Goal: Information Seeking & Learning: Learn about a topic

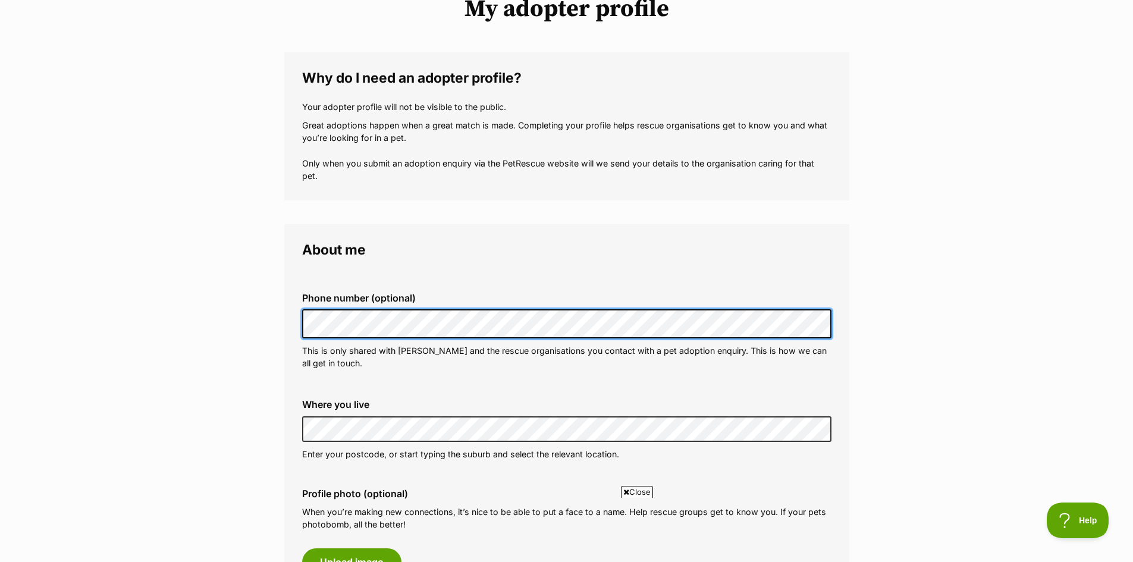
scroll to position [178, 0]
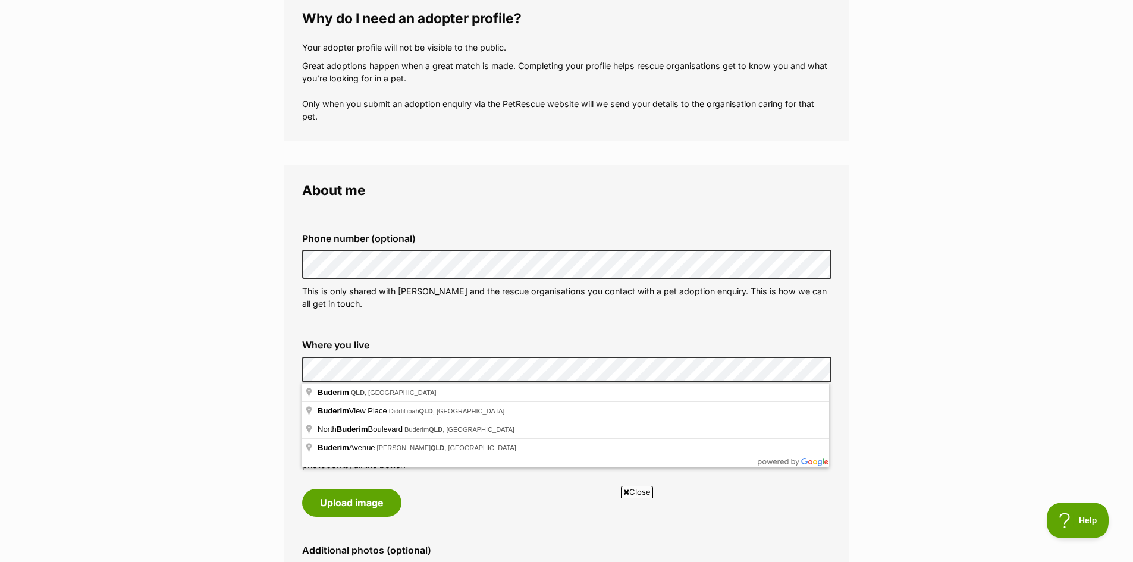
click at [505, 328] on fieldset "Phone number (optional) This is only shared with PetRescue and the rescue organ…" at bounding box center [566, 271] width 529 height 117
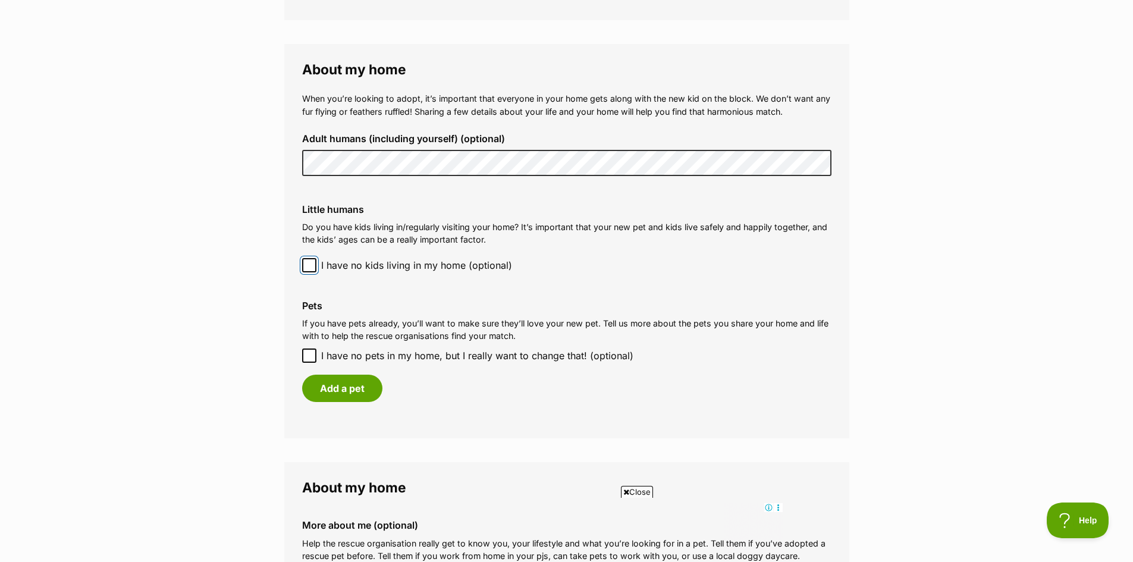
scroll to position [892, 0]
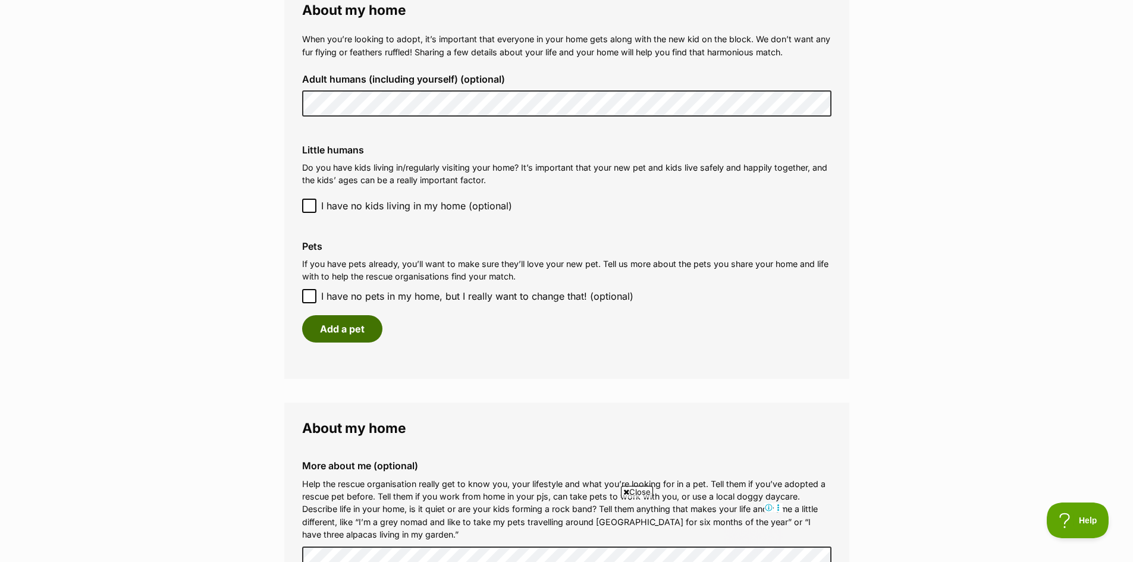
click at [351, 332] on button "Add a pet" at bounding box center [342, 328] width 80 height 27
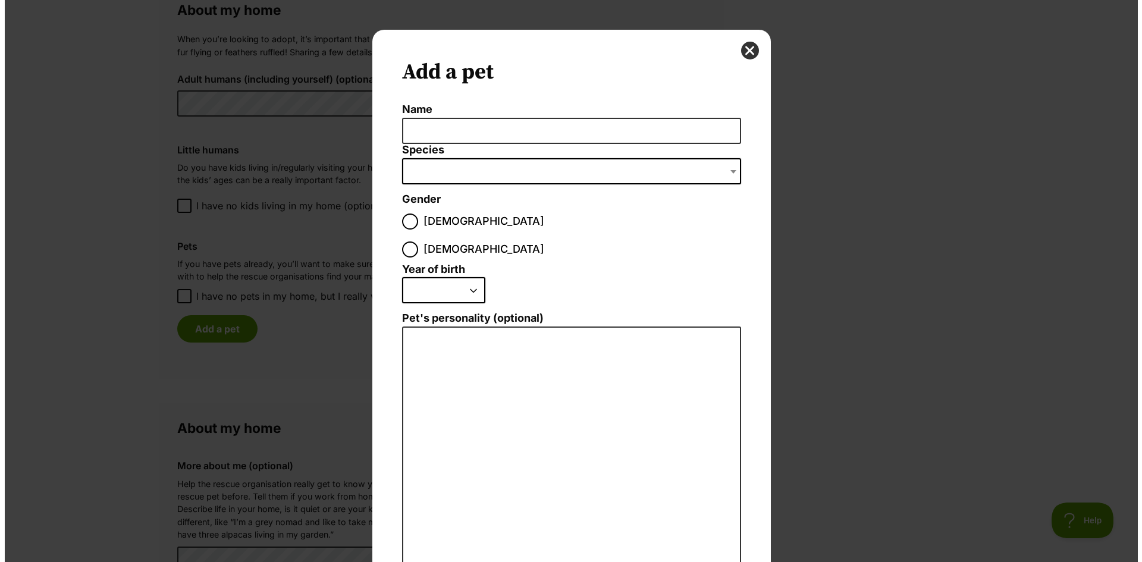
scroll to position [0, 0]
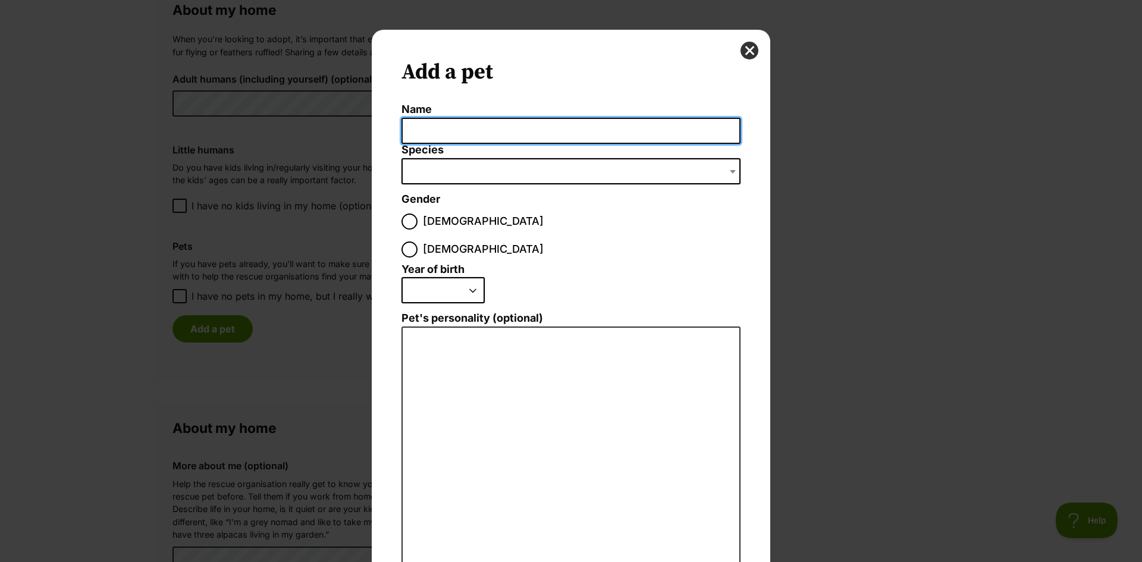
click at [440, 126] on input "Name" at bounding box center [570, 131] width 339 height 27
type input "P"
type input "Evie"
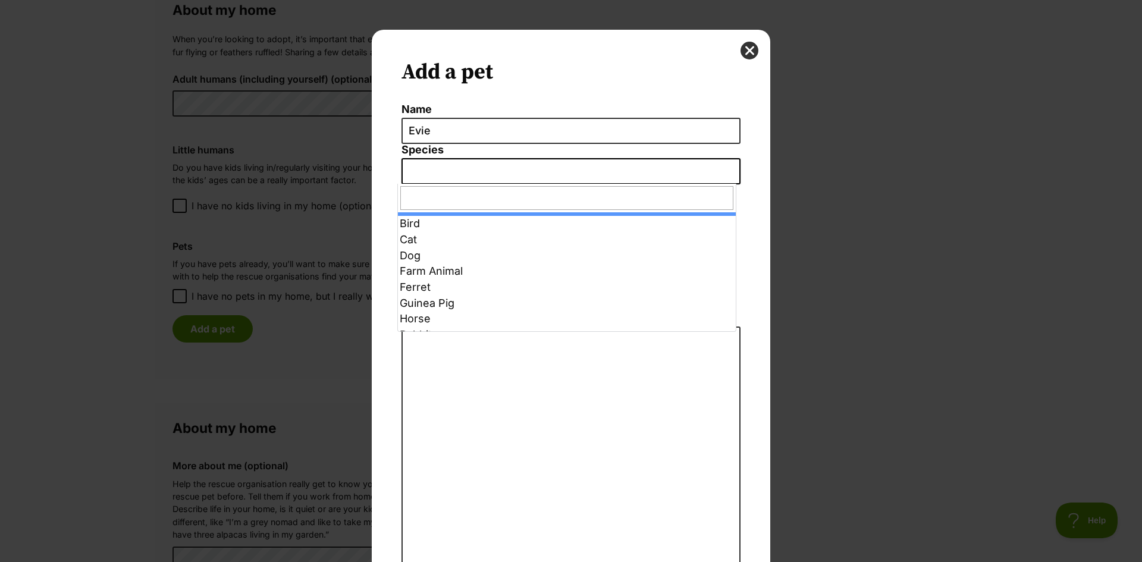
click at [425, 171] on span "Dialog Window - Close (Press escape to close)" at bounding box center [570, 171] width 339 height 26
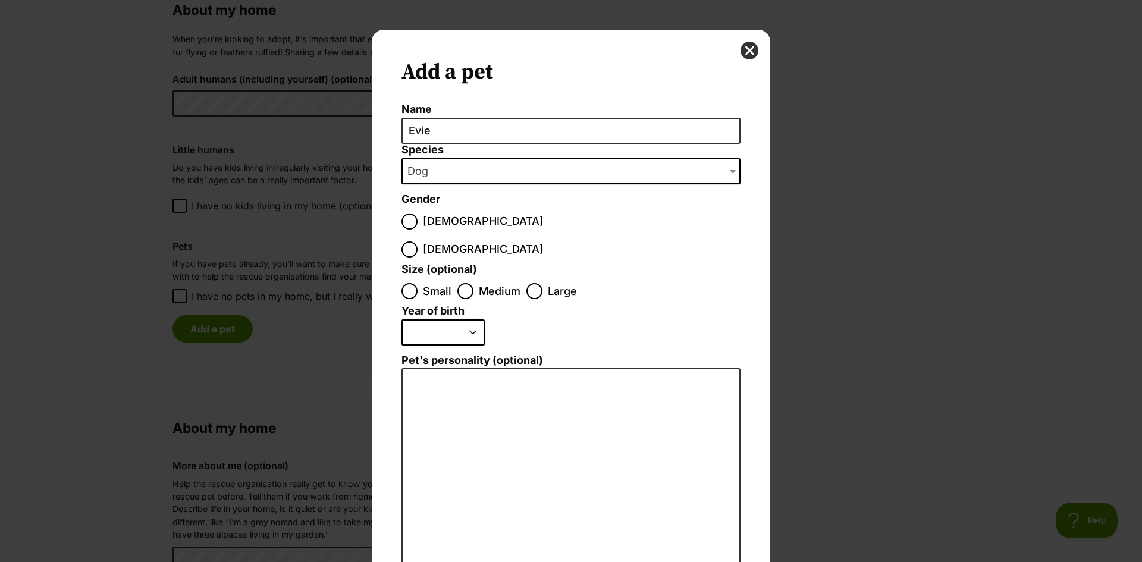
select select "1"
click at [417, 241] on input "Female" at bounding box center [409, 249] width 16 height 16
radio input "true"
click at [401, 283] on input "Small" at bounding box center [409, 291] width 16 height 16
radio input "true"
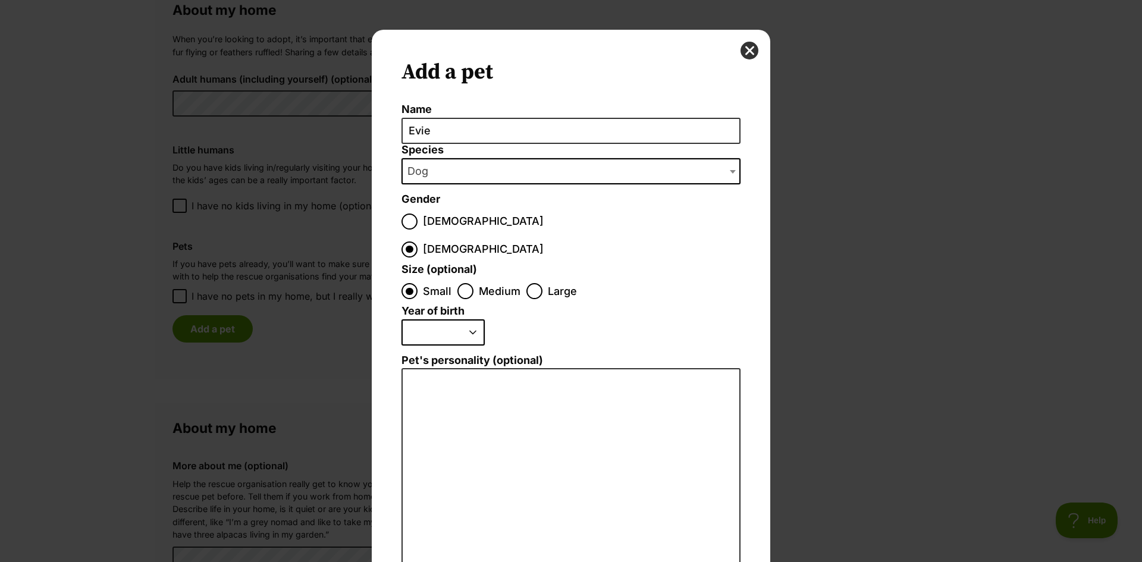
click at [469, 319] on select "2025 2024 2023 2022 2021 2020 2019 2018 2017 2016 2015 2014 2013 2012 2011 2010…" at bounding box center [442, 332] width 83 height 26
select select "2000"
click at [401, 319] on select "2025 2024 2023 2022 2021 2020 2019 2018 2017 2016 2015 2014 2013 2012 2011 2010…" at bounding box center [442, 332] width 83 height 26
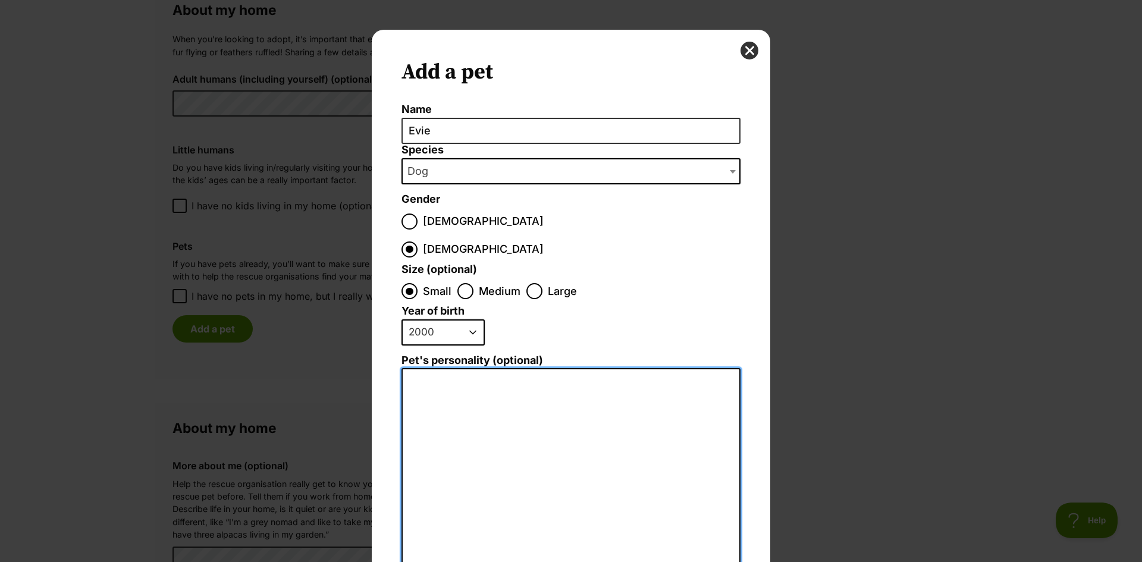
click at [541, 374] on textarea "Pet's personality (optional)" at bounding box center [570, 498] width 339 height 260
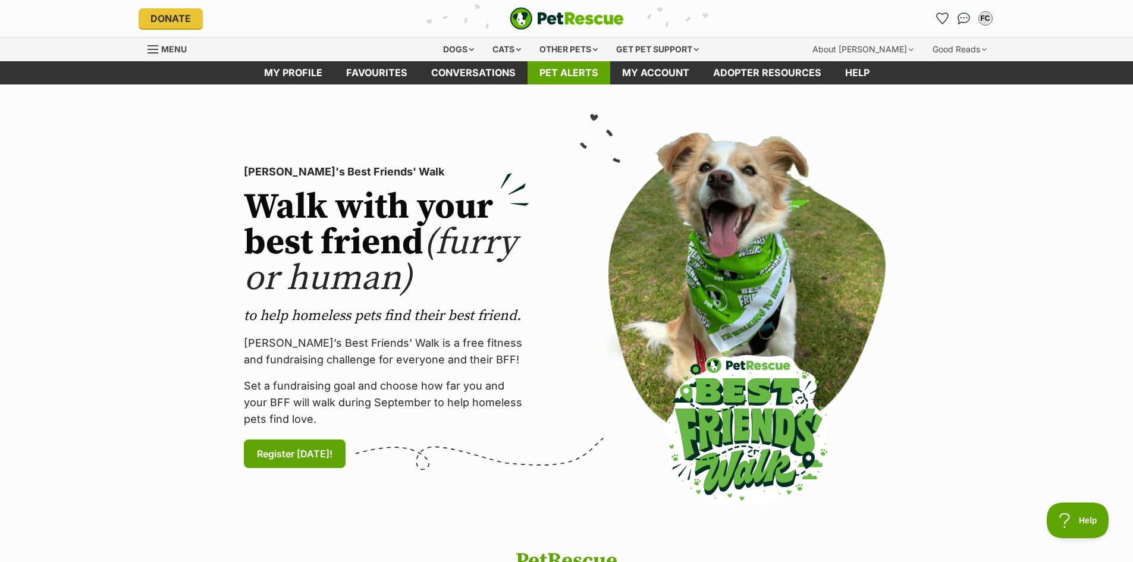
click at [586, 70] on link "Pet alerts" at bounding box center [568, 72] width 83 height 23
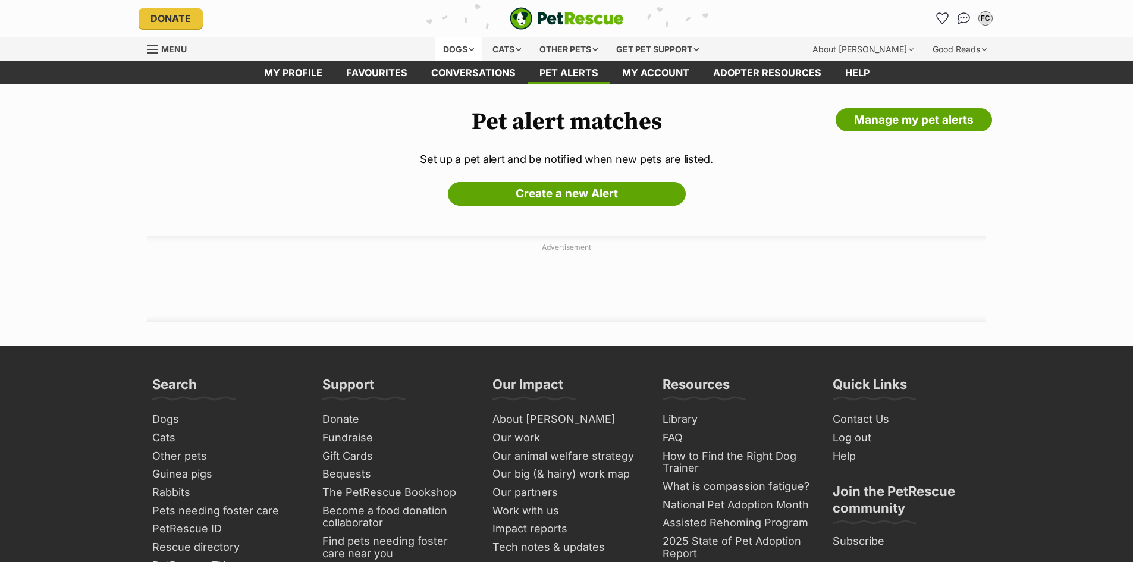
click at [456, 46] on div "Dogs" at bounding box center [459, 49] width 48 height 24
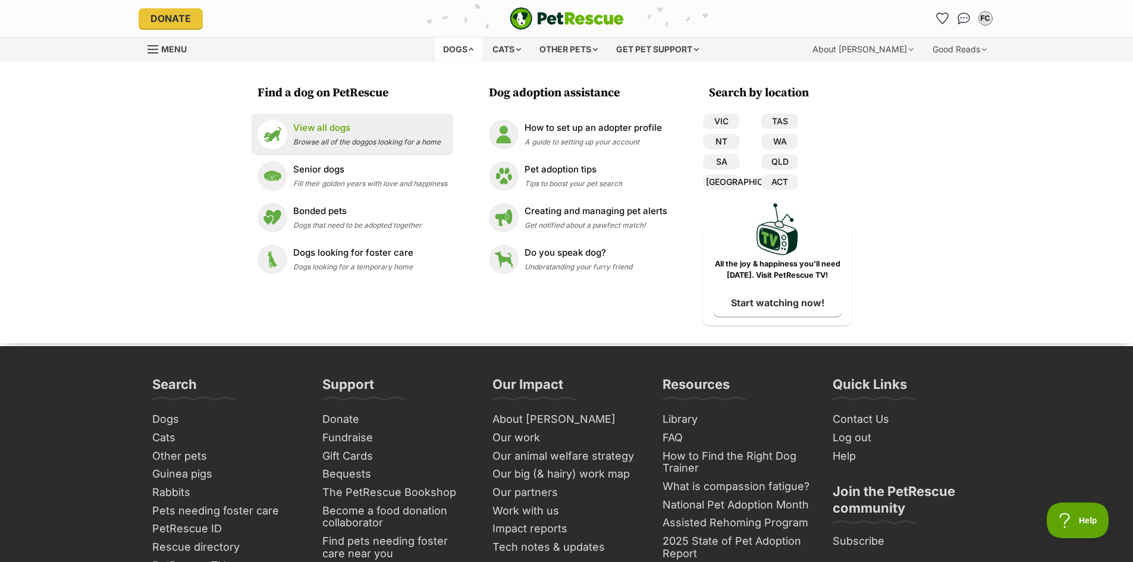
click at [332, 121] on p "View all dogs" at bounding box center [366, 128] width 147 height 14
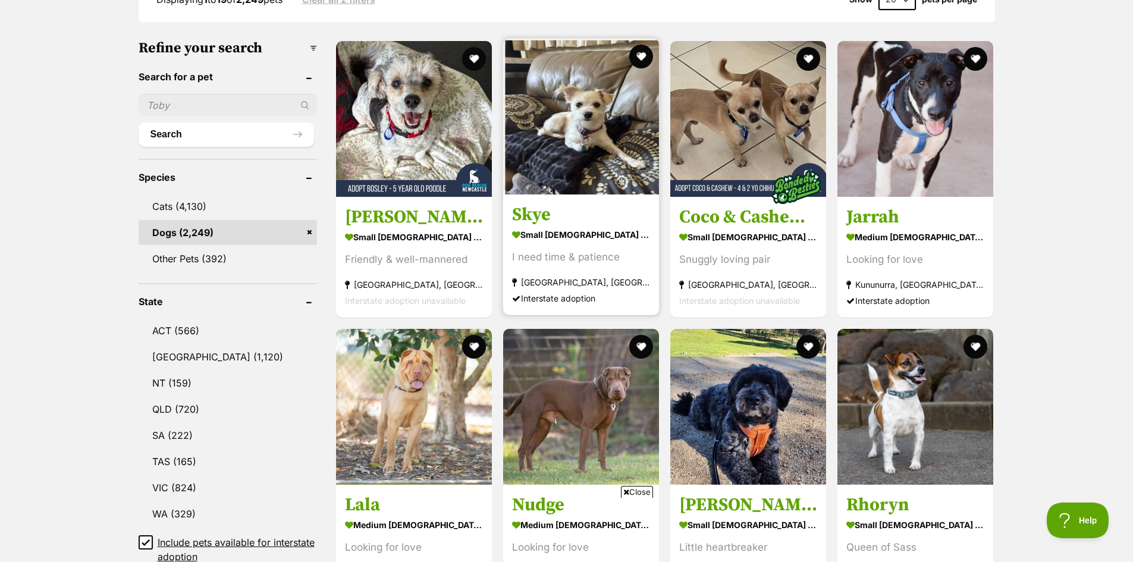
scroll to position [416, 0]
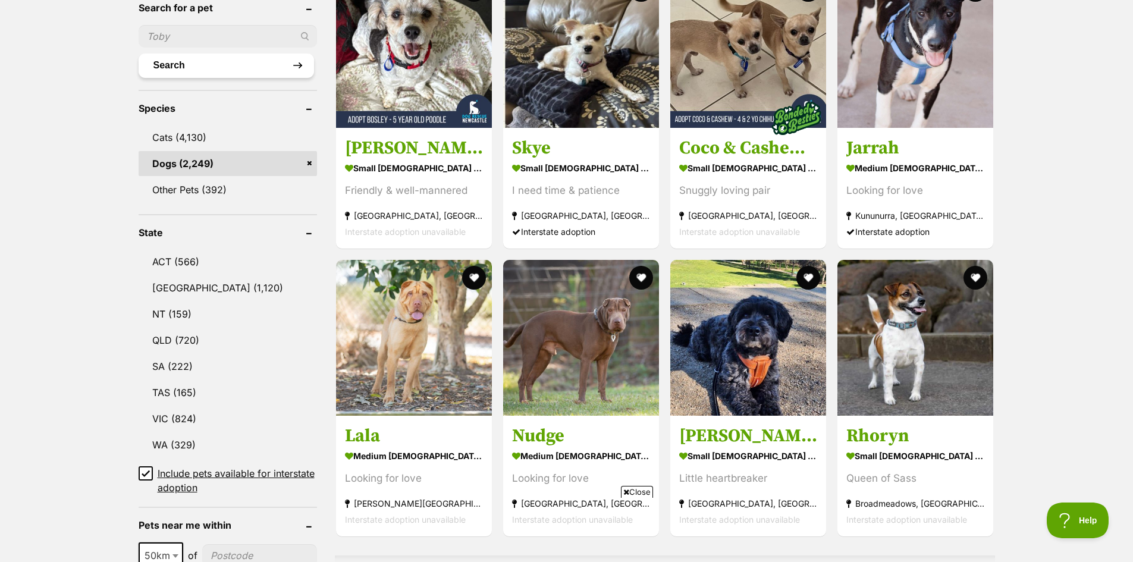
click at [188, 64] on button "Search" at bounding box center [226, 66] width 175 height 24
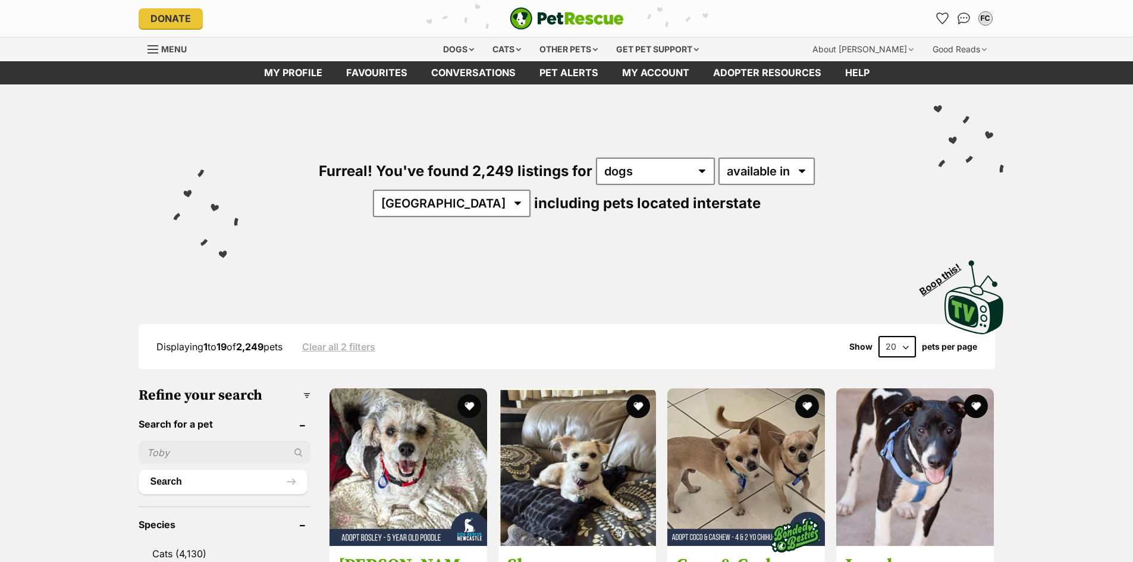
click at [200, 450] on input "text" at bounding box center [225, 452] width 172 height 23
type input "alfie"
click at [199, 483] on button "Search" at bounding box center [223, 482] width 169 height 24
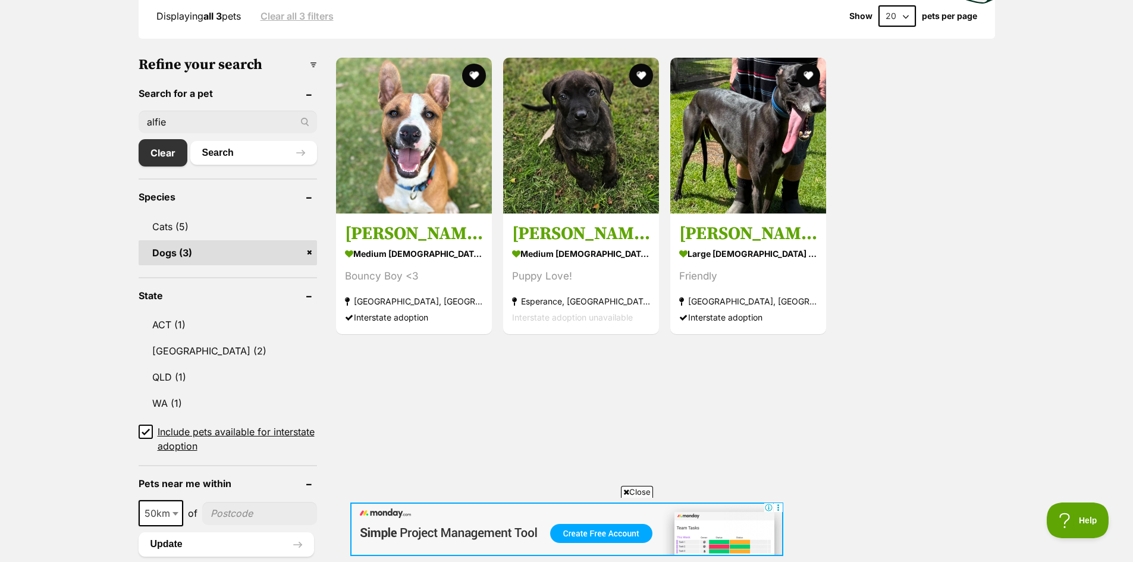
scroll to position [357, 0]
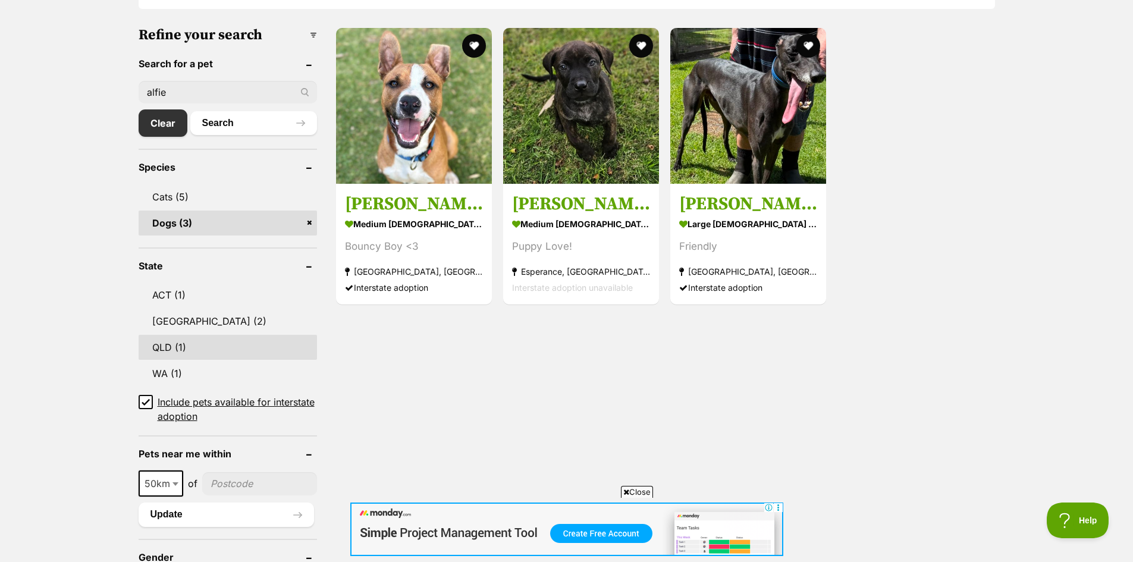
click at [168, 352] on link "QLD (1)" at bounding box center [228, 347] width 178 height 25
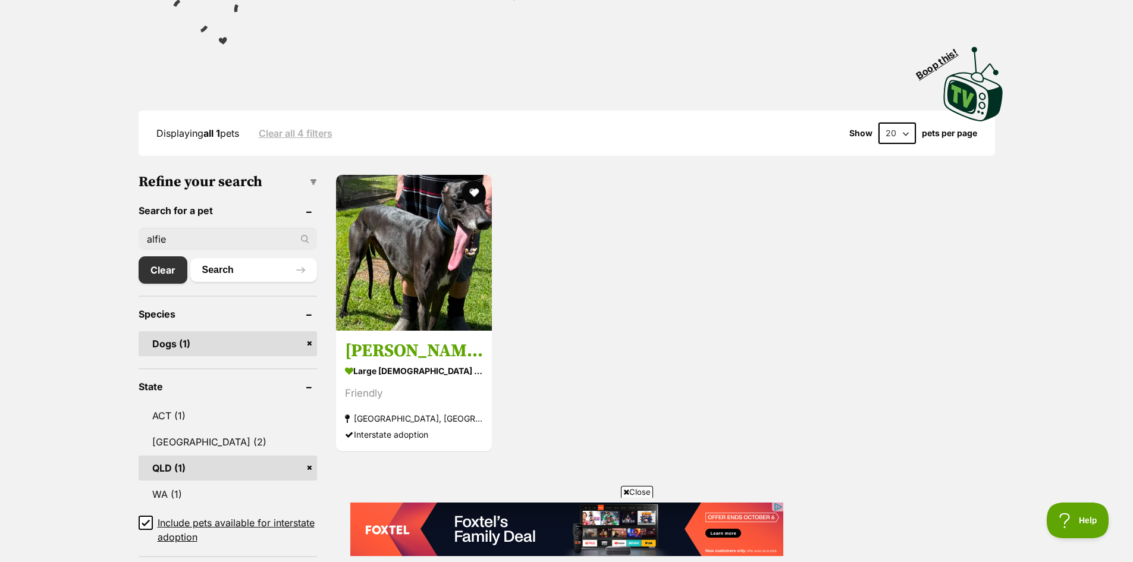
scroll to position [238, 0]
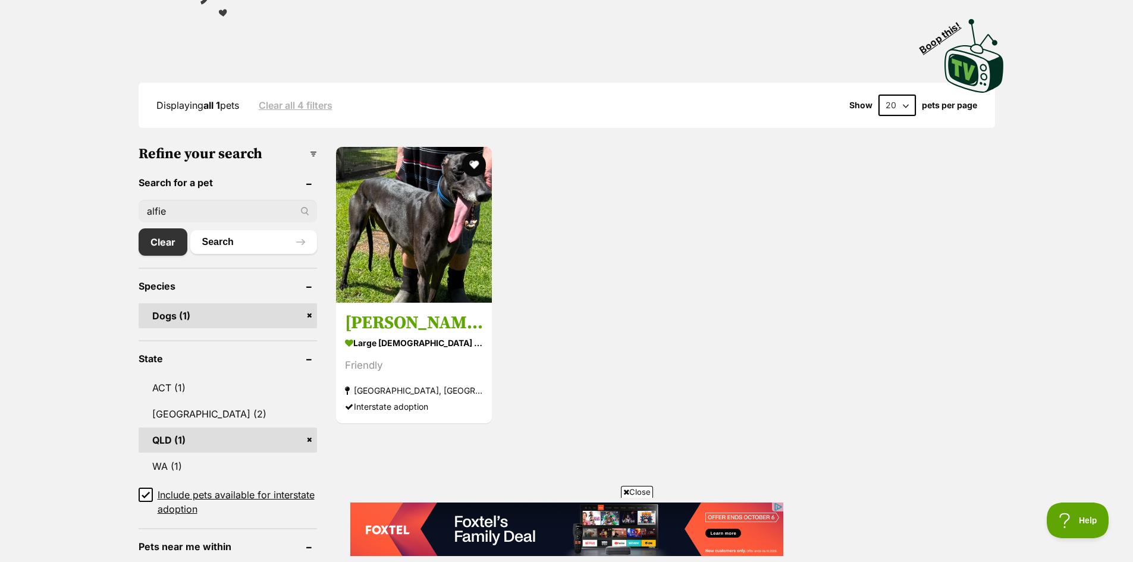
drag, startPoint x: 175, startPoint y: 210, endPoint x: 85, endPoint y: 208, distance: 89.8
click at [219, 438] on link "QLD (1)" at bounding box center [228, 440] width 178 height 25
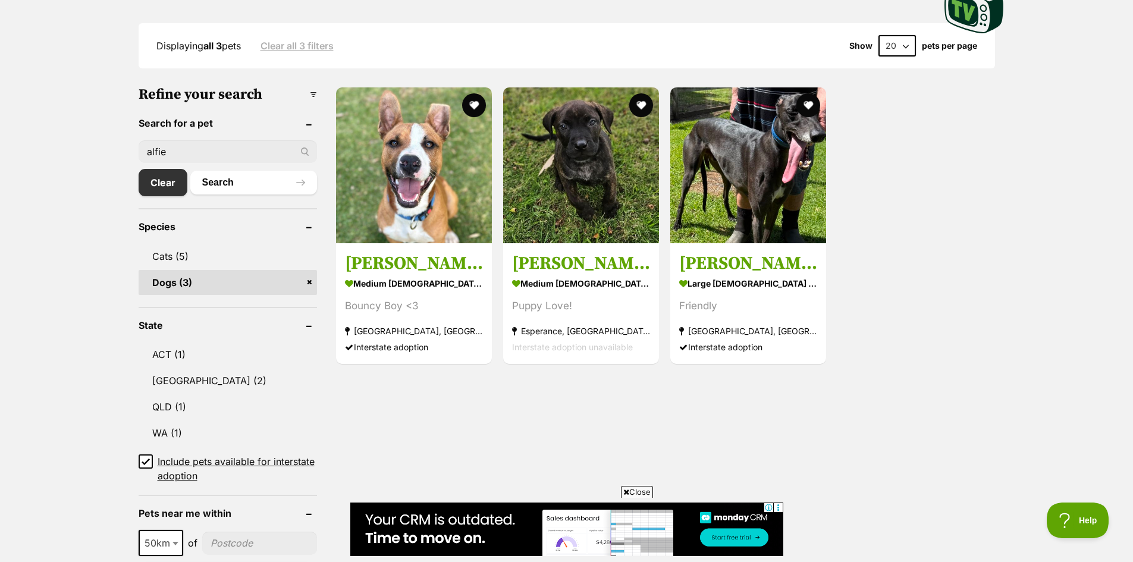
drag, startPoint x: 223, startPoint y: 152, endPoint x: 73, endPoint y: 151, distance: 150.4
click at [153, 181] on link "Clear" at bounding box center [166, 182] width 55 height 27
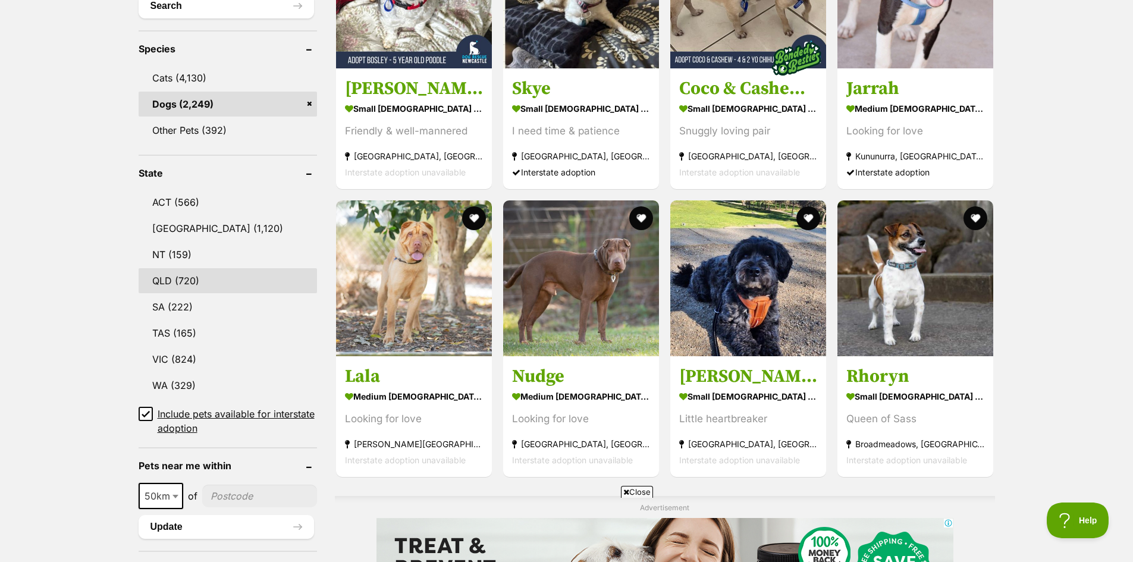
click at [171, 280] on link "QLD (720)" at bounding box center [228, 280] width 178 height 25
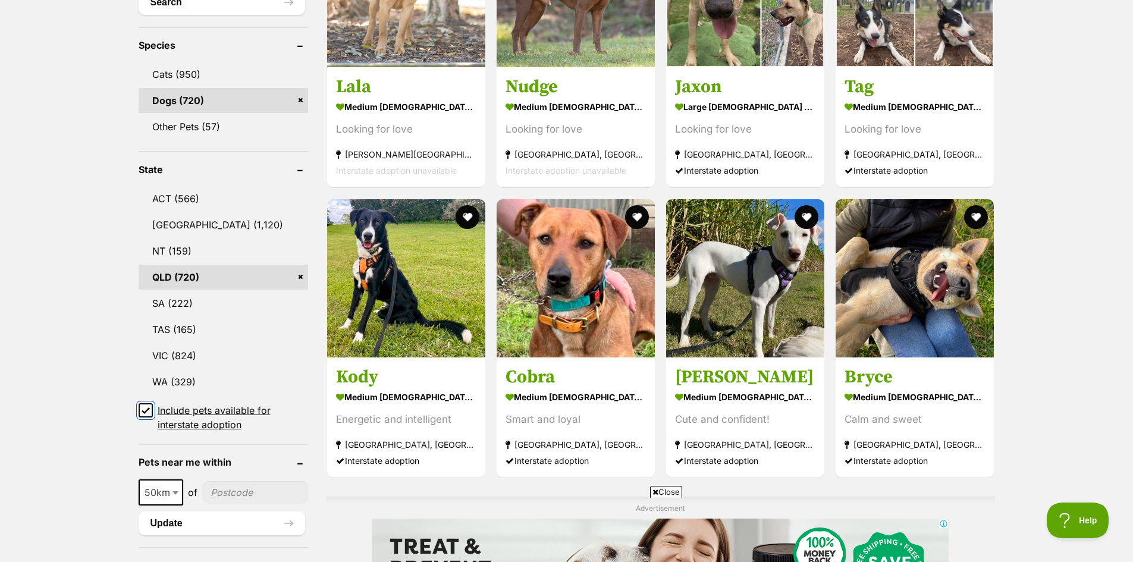
click at [139, 411] on input "Include pets available for interstate adoption" at bounding box center [146, 410] width 14 height 14
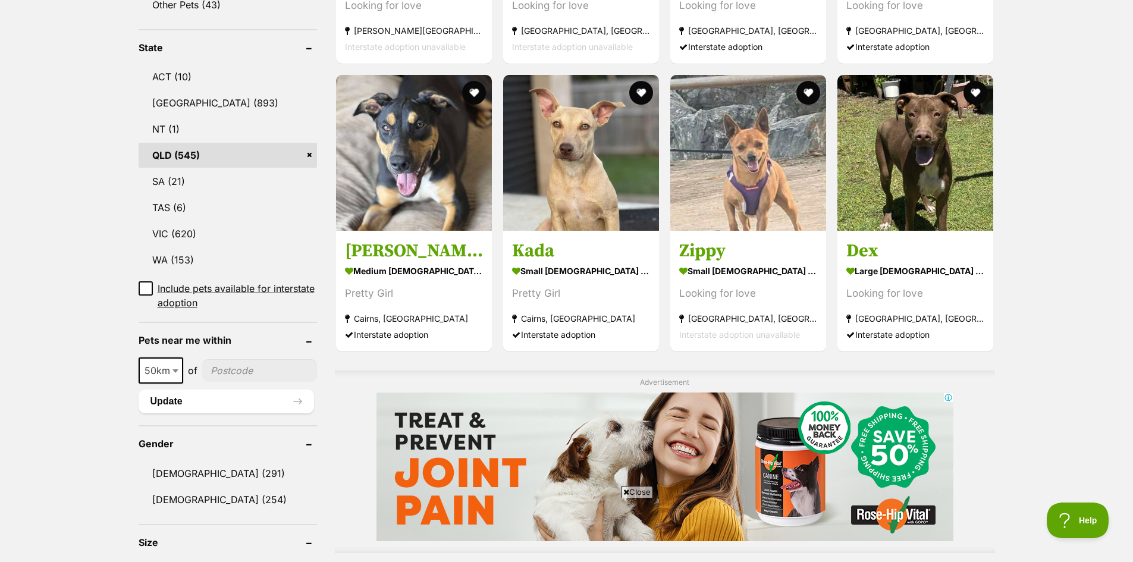
scroll to position [595, 0]
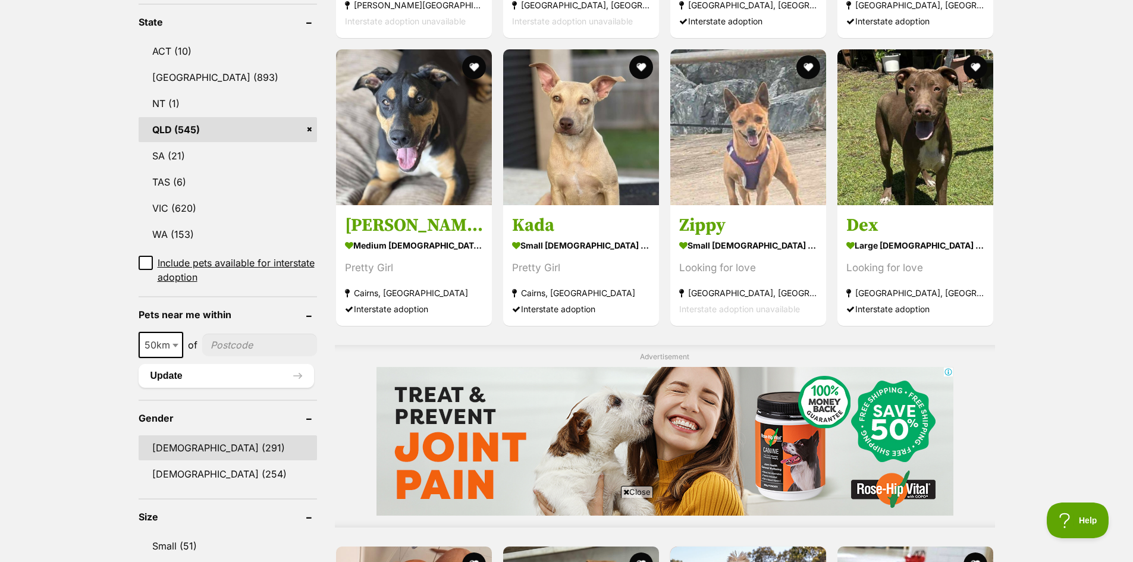
click at [178, 447] on link "[DEMOGRAPHIC_DATA] (291)" at bounding box center [228, 447] width 178 height 25
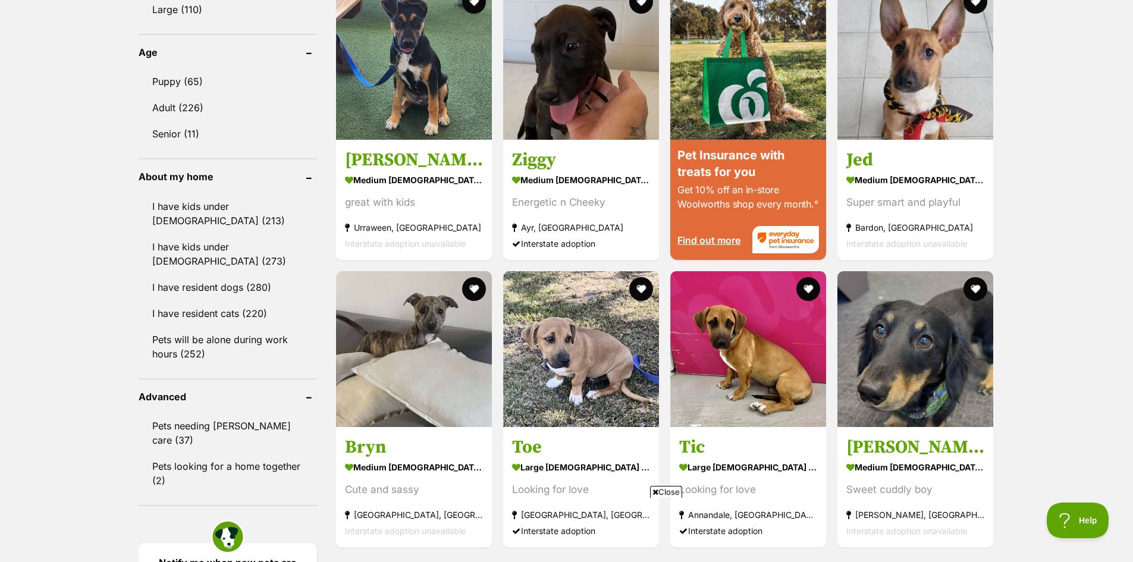
scroll to position [1011, 0]
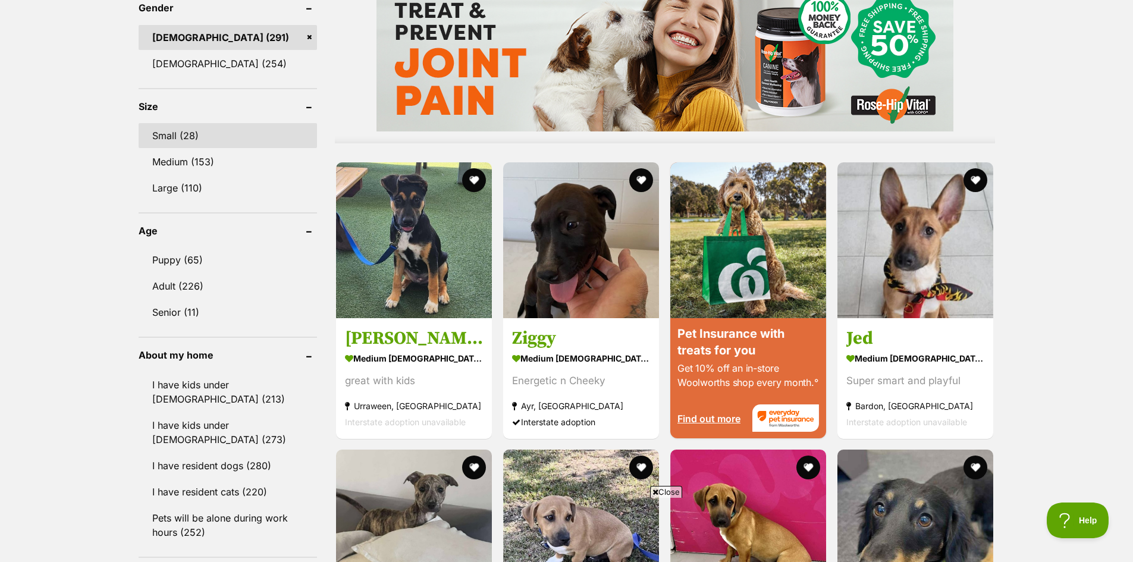
click at [170, 123] on link "Small (28)" at bounding box center [228, 135] width 178 height 25
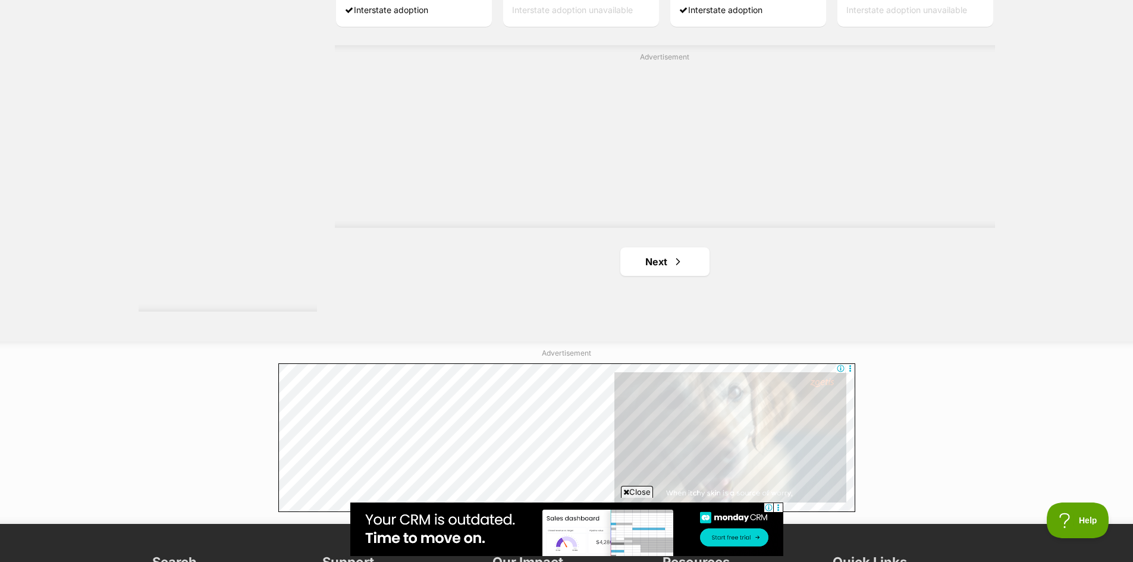
scroll to position [2141, 0]
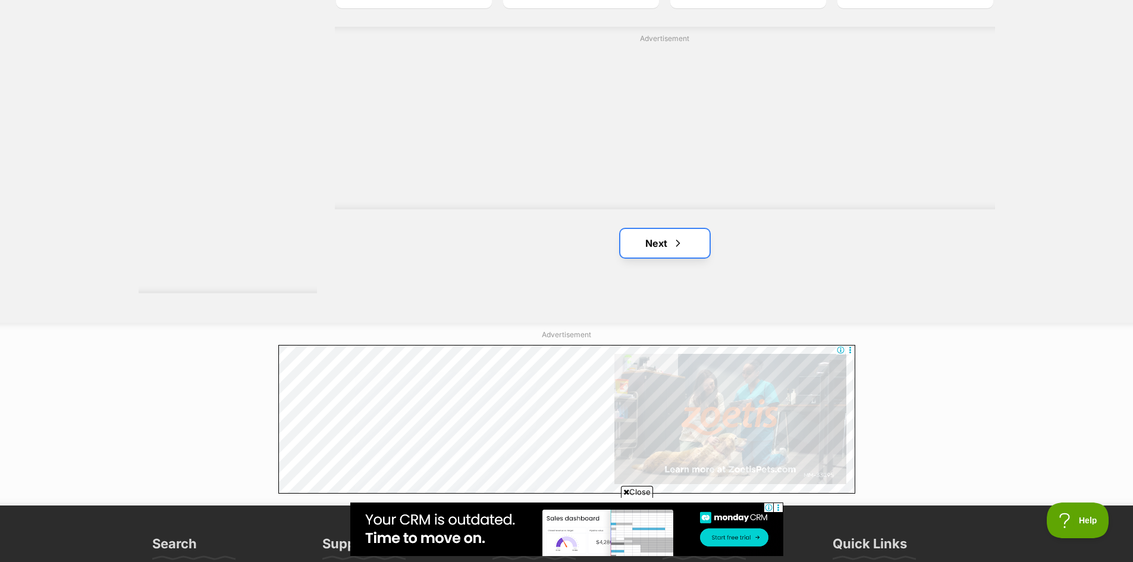
click at [675, 253] on link "Next" at bounding box center [664, 243] width 89 height 29
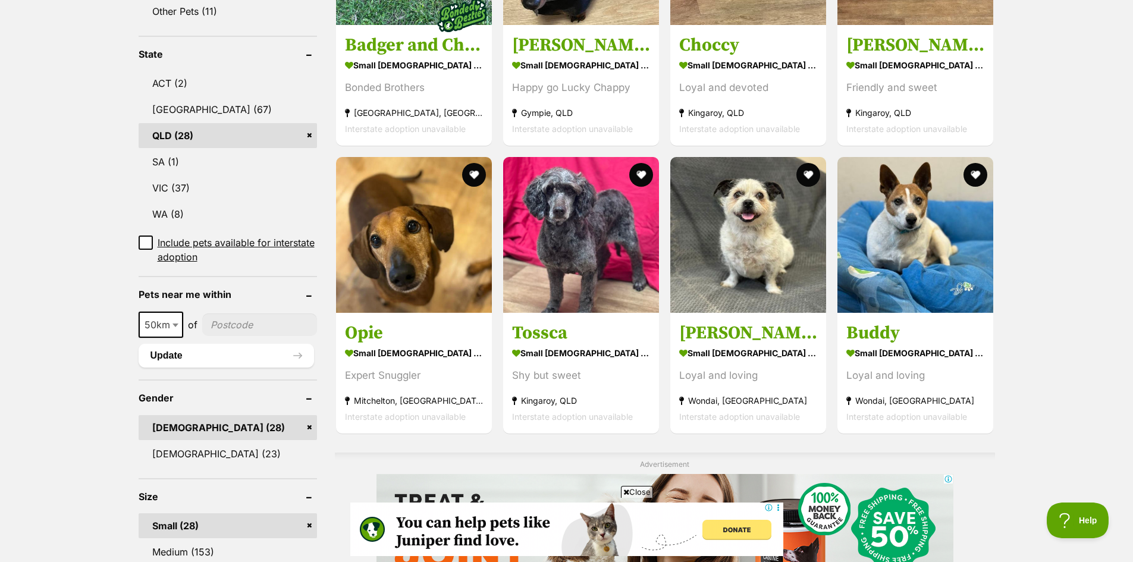
scroll to position [357, 0]
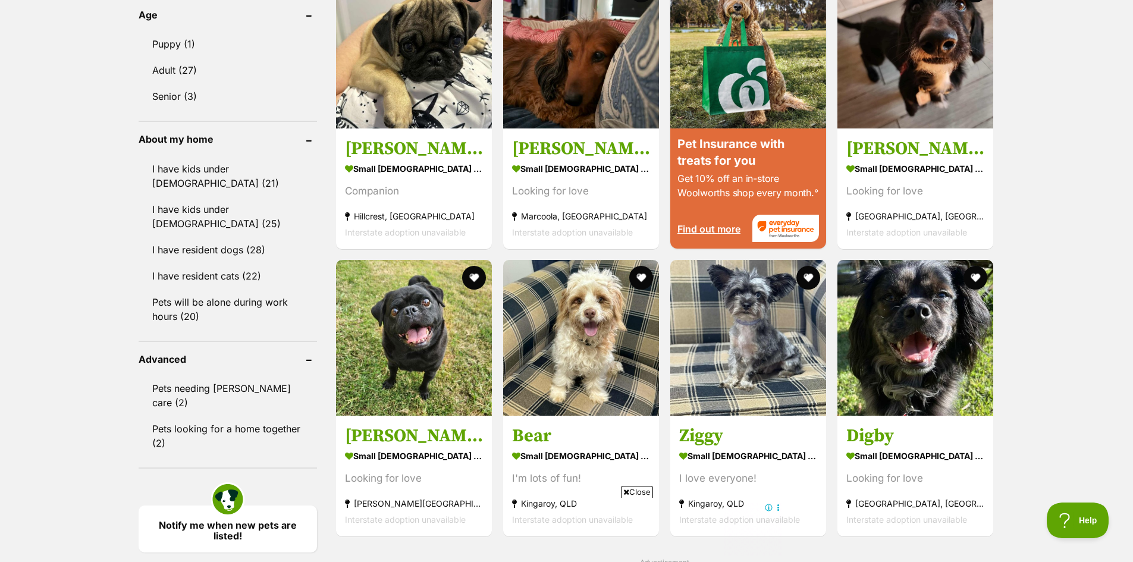
scroll to position [1199, 0]
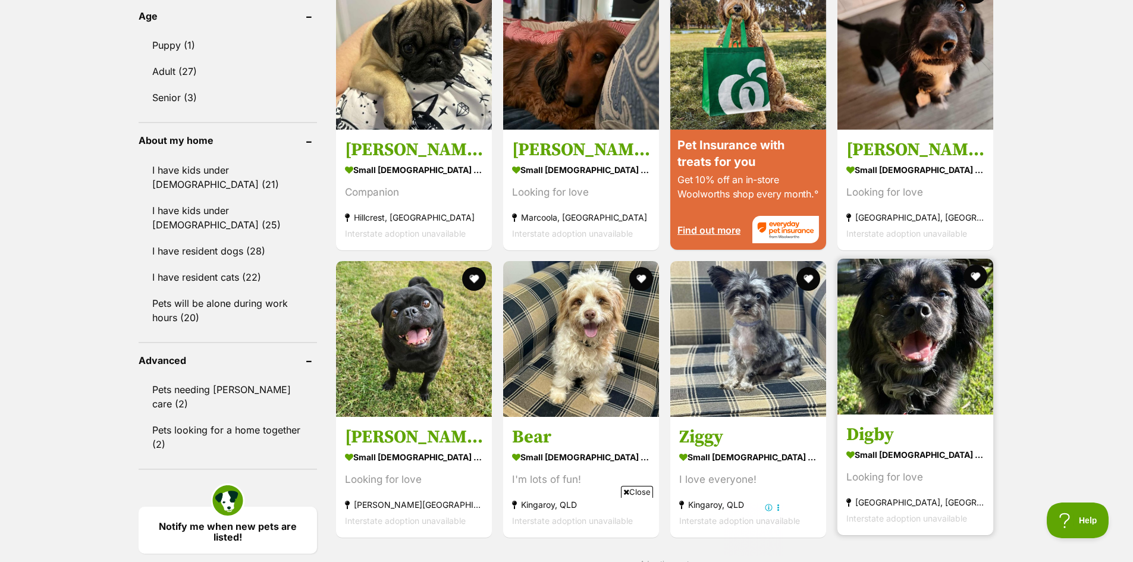
click at [905, 346] on img at bounding box center [915, 337] width 156 height 156
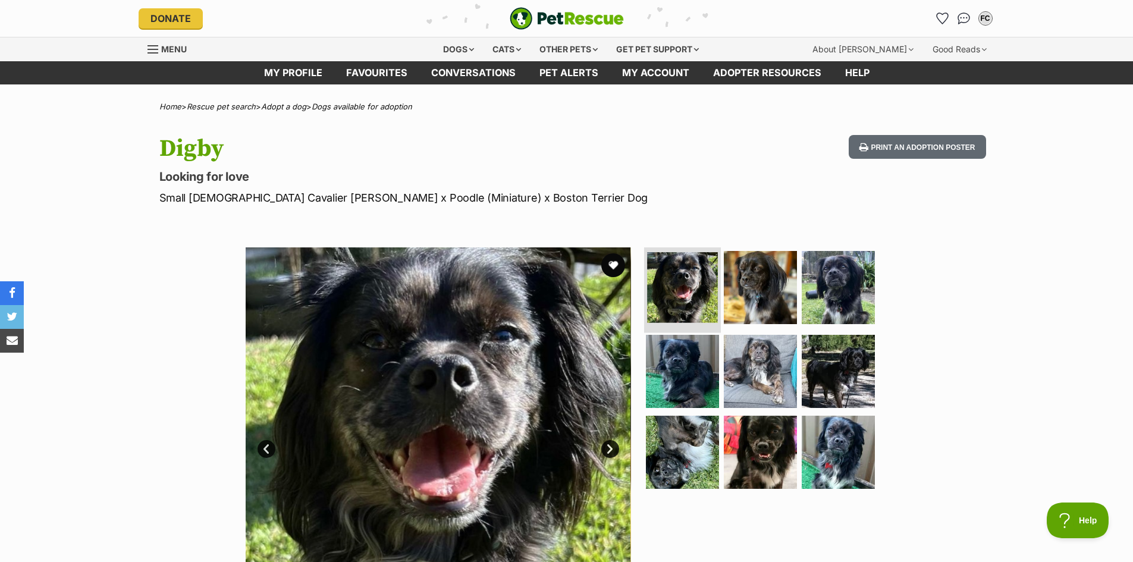
click at [668, 269] on img at bounding box center [682, 287] width 71 height 71
click at [738, 290] on img at bounding box center [760, 287] width 77 height 77
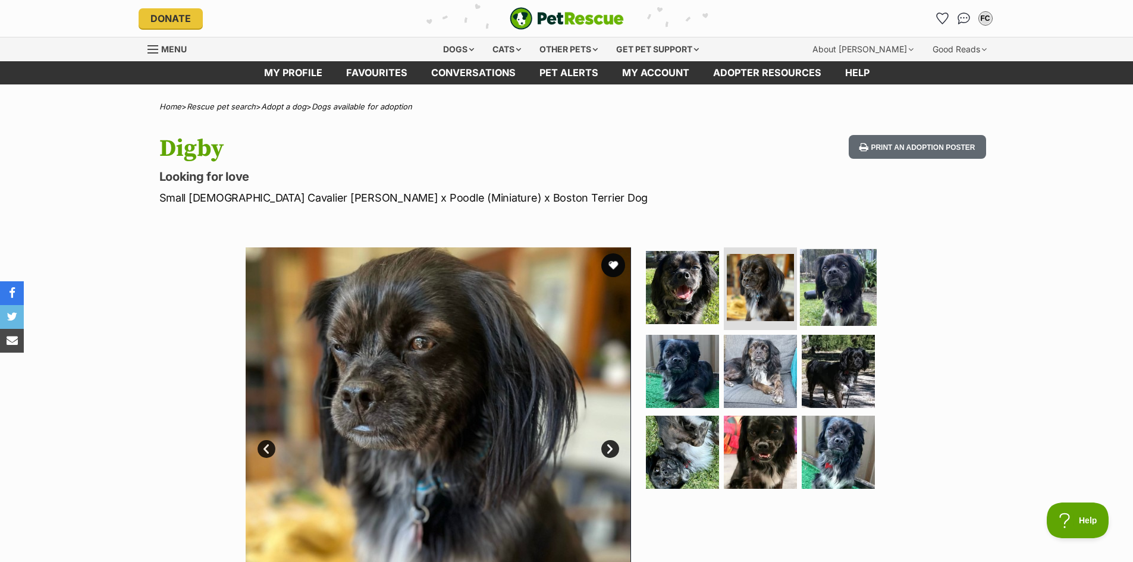
drag, startPoint x: 829, startPoint y: 296, endPoint x: 817, endPoint y: 300, distance: 13.2
click at [829, 295] on img at bounding box center [838, 287] width 77 height 77
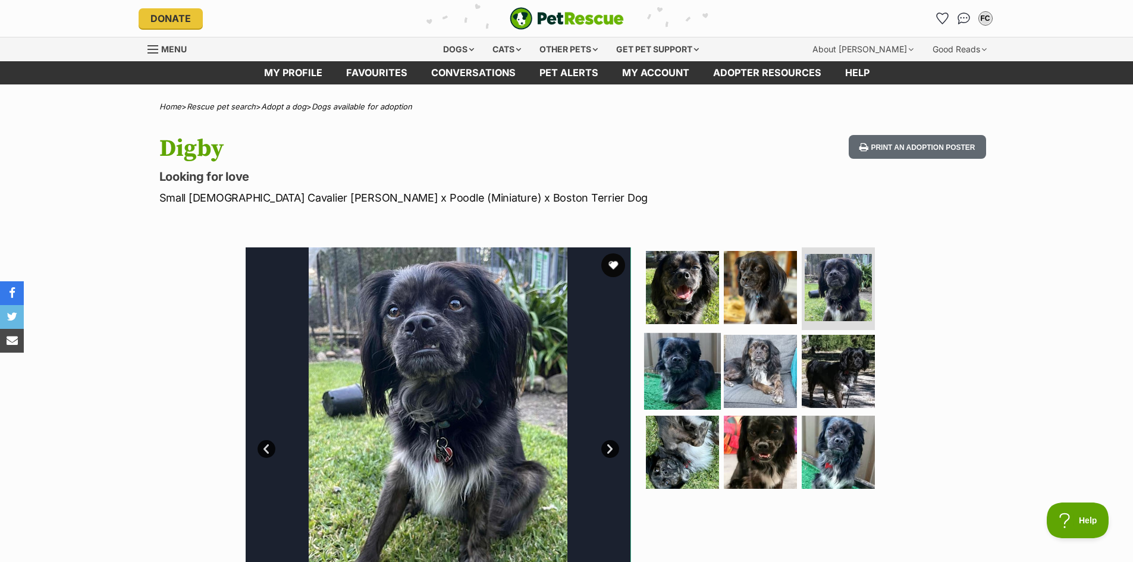
click at [707, 342] on img at bounding box center [682, 371] width 77 height 77
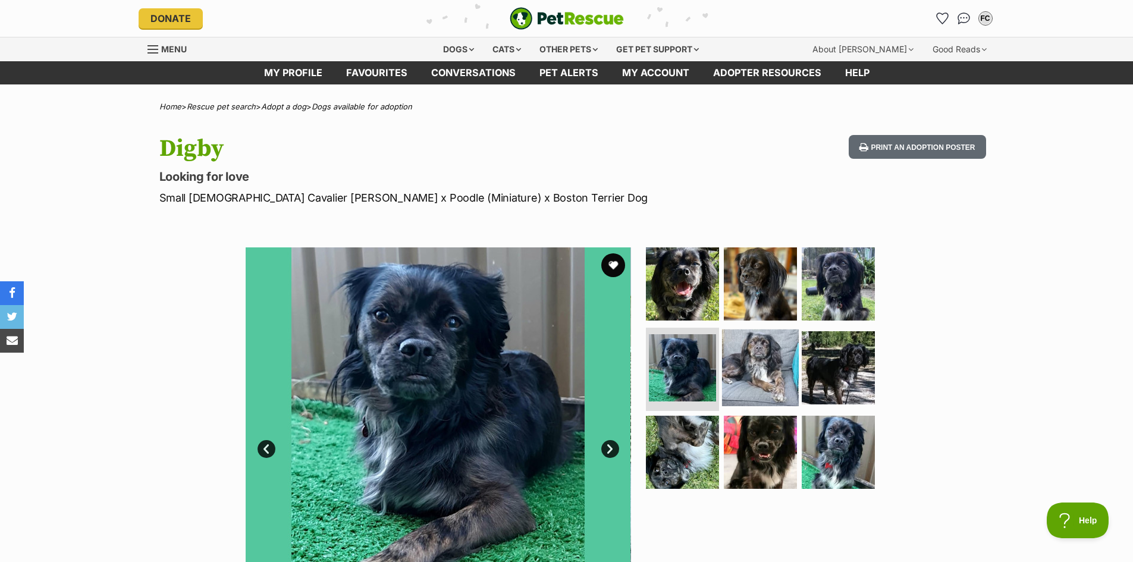
click at [762, 347] on img at bounding box center [760, 367] width 77 height 77
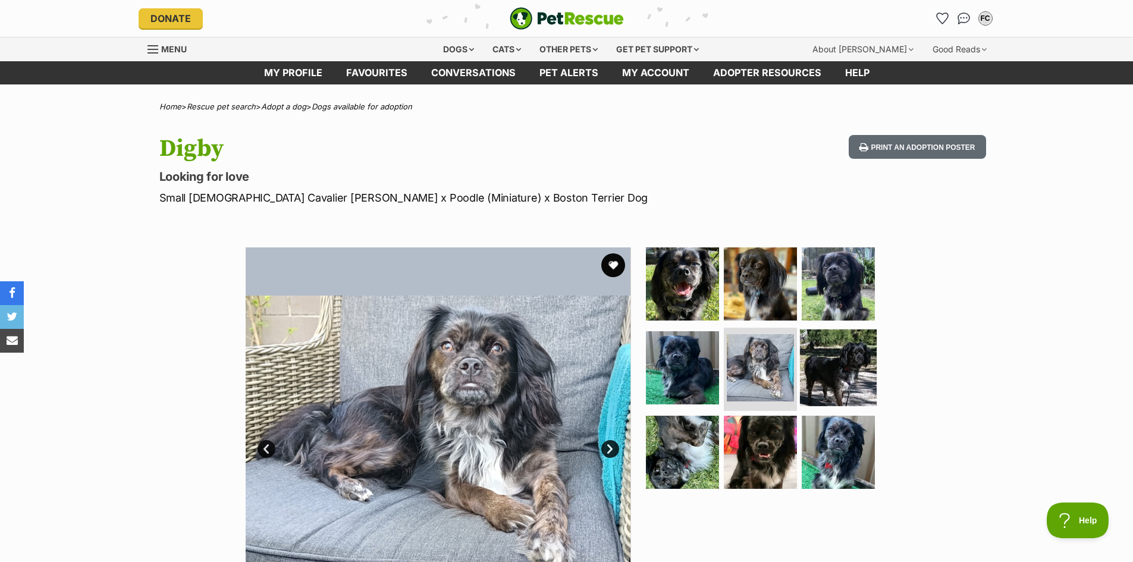
click at [815, 347] on img at bounding box center [838, 367] width 77 height 77
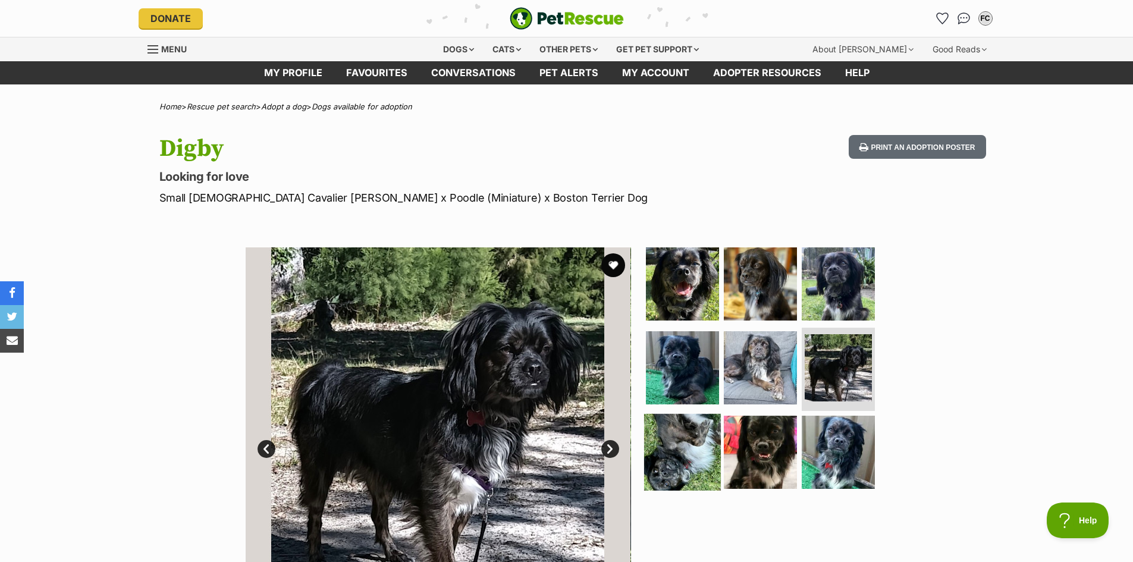
click at [659, 445] on img at bounding box center [682, 452] width 77 height 77
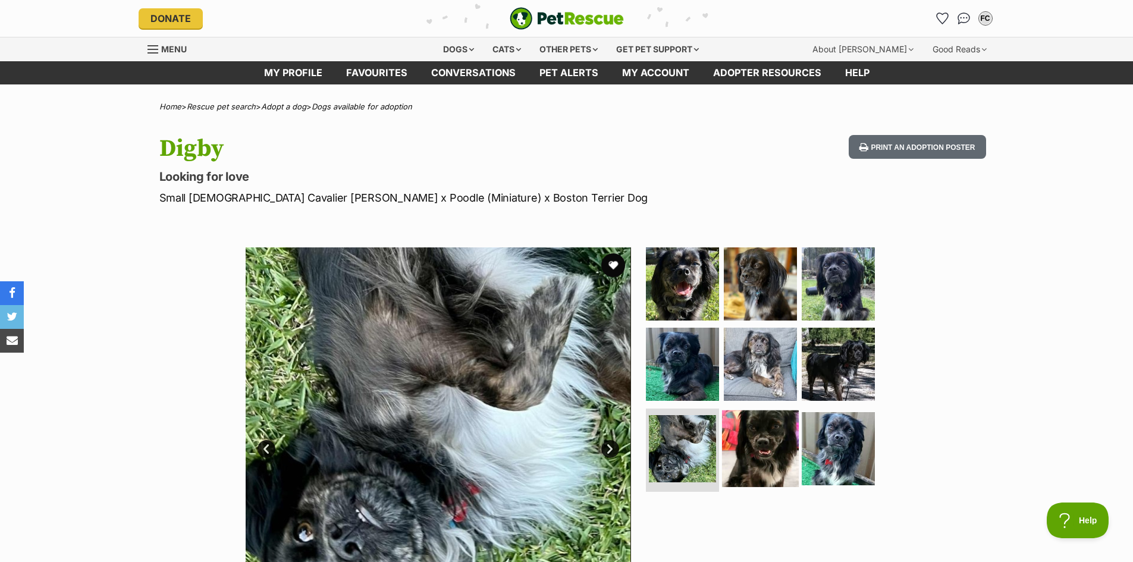
click at [748, 445] on img at bounding box center [760, 448] width 77 height 77
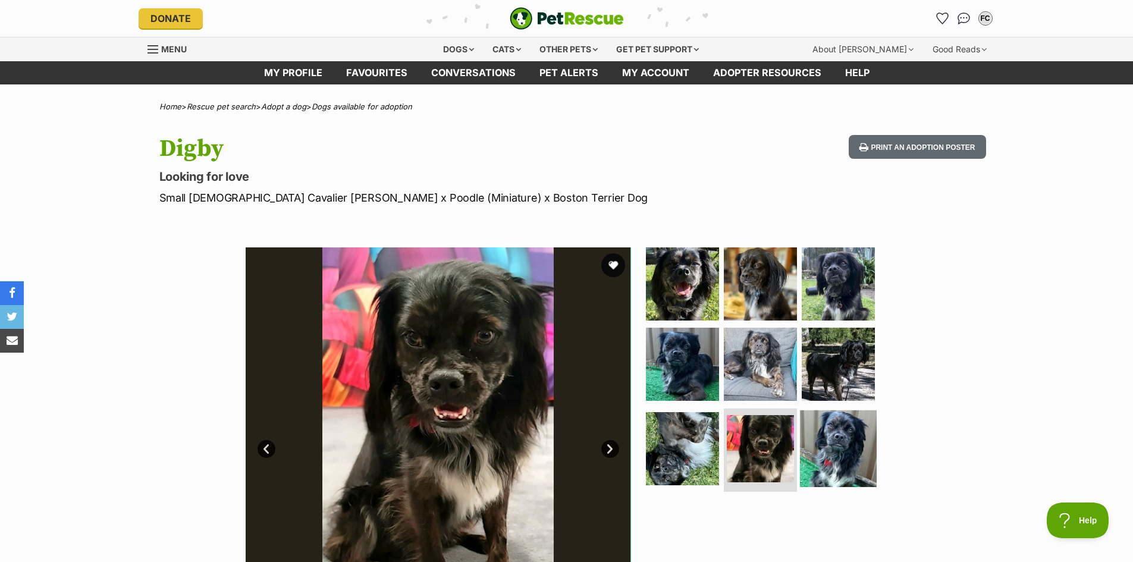
click at [831, 445] on img at bounding box center [838, 448] width 77 height 77
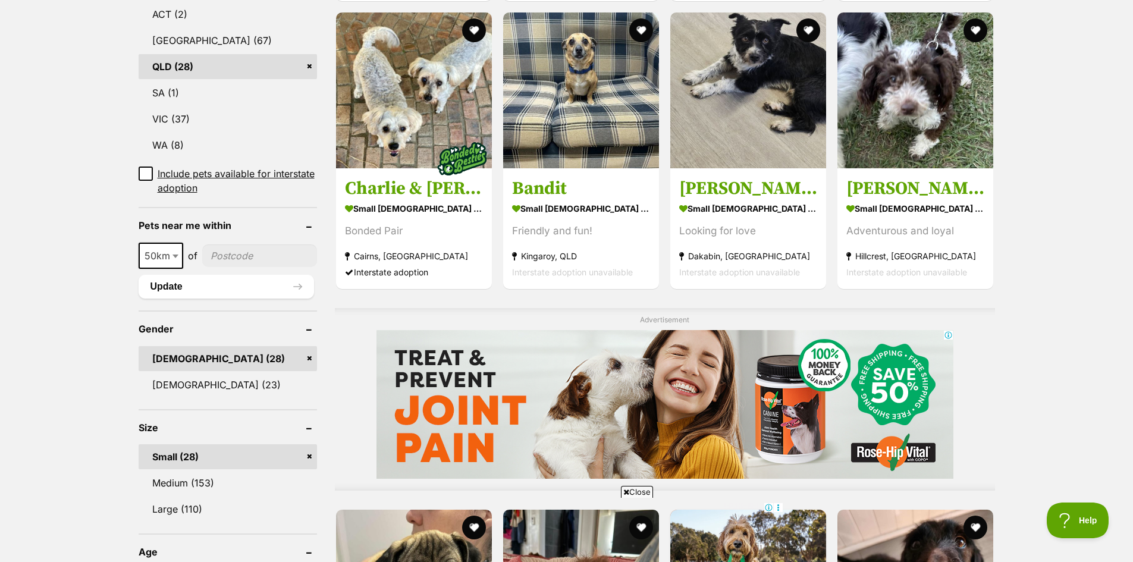
scroll to position [664, 0]
click at [203, 357] on link "Male (28)" at bounding box center [228, 357] width 178 height 25
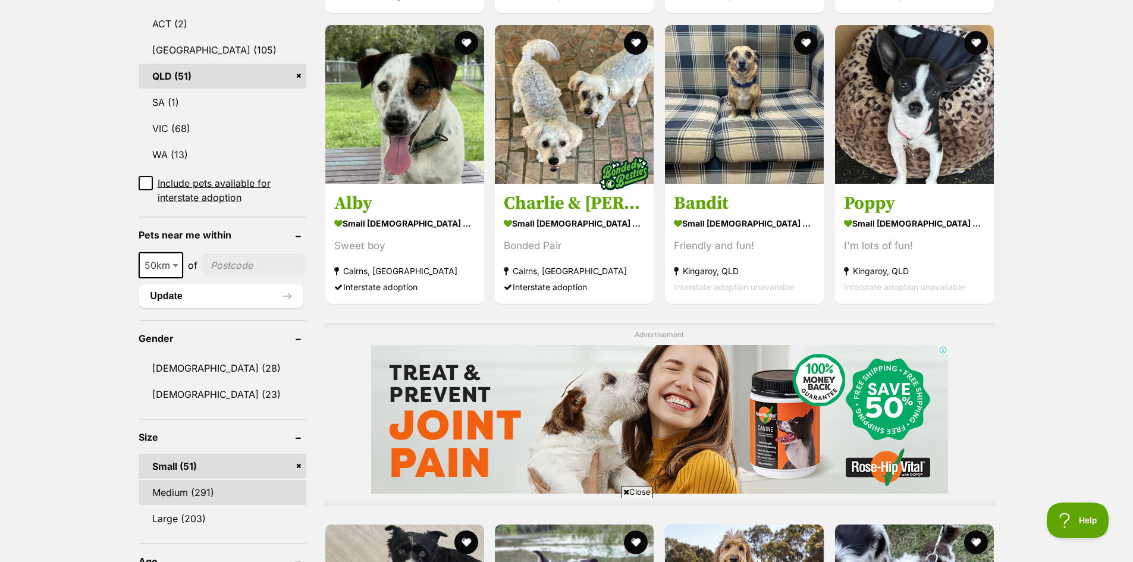
scroll to position [714, 0]
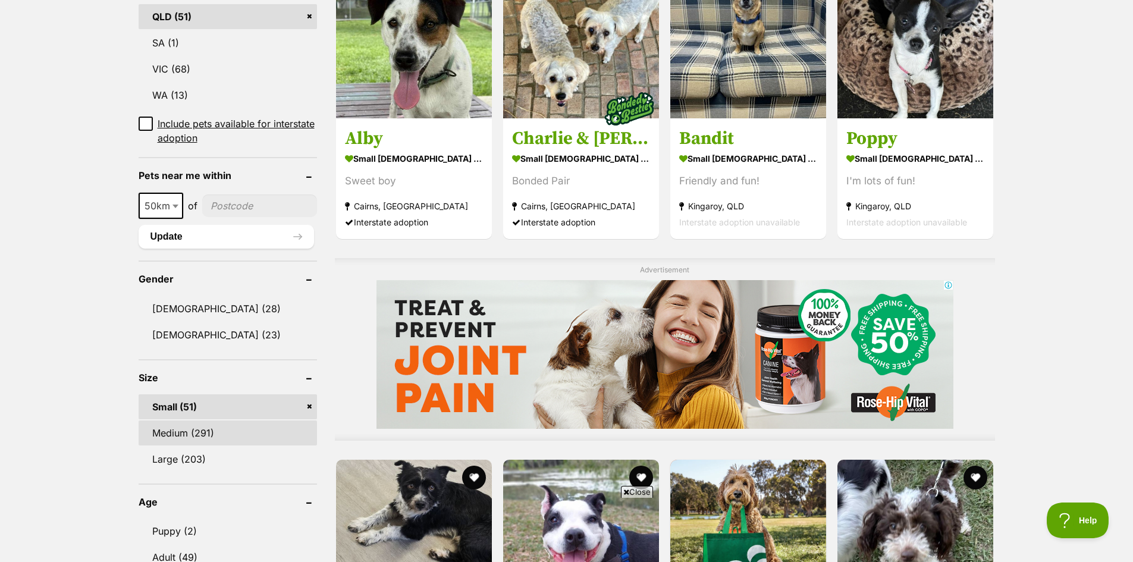
click at [219, 420] on link "Medium (291)" at bounding box center [228, 432] width 178 height 25
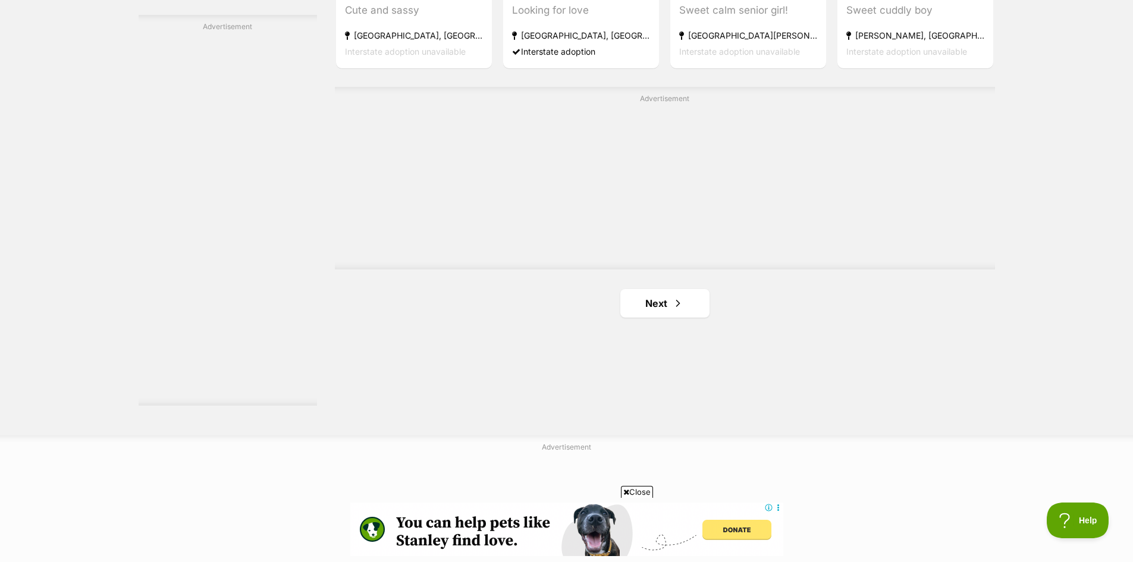
scroll to position [2081, 0]
click at [680, 297] on span "Next page" at bounding box center [678, 303] width 12 height 14
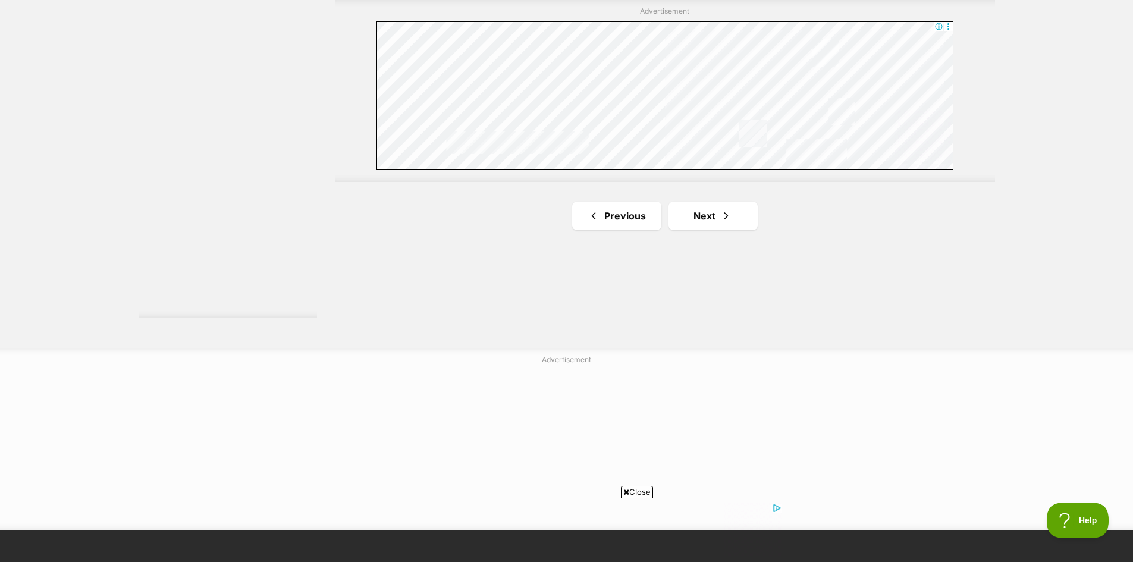
scroll to position [2200, 0]
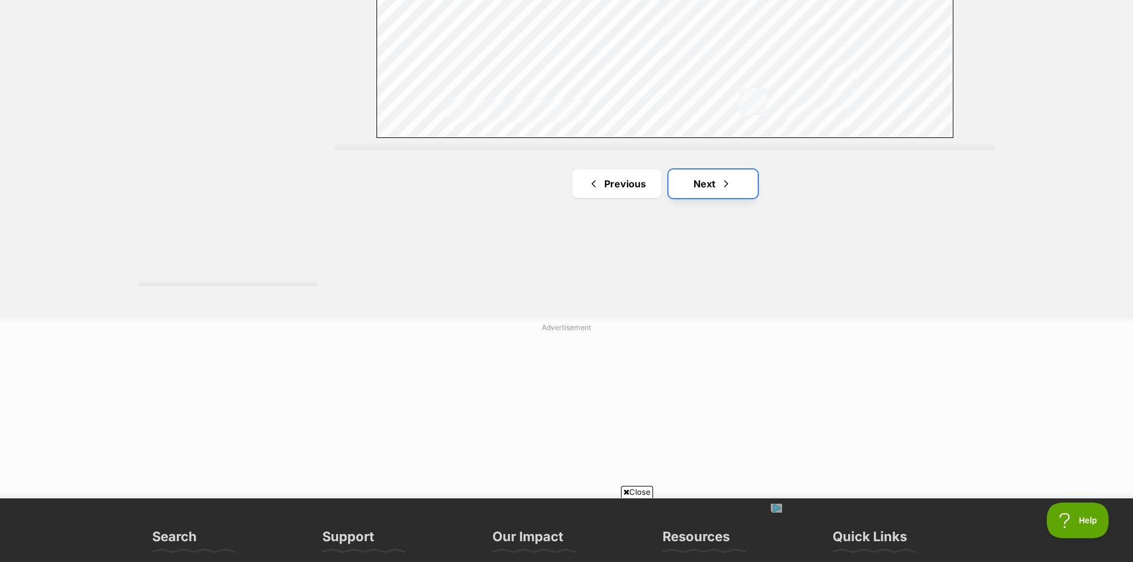
click at [717, 184] on link "Next" at bounding box center [712, 183] width 89 height 29
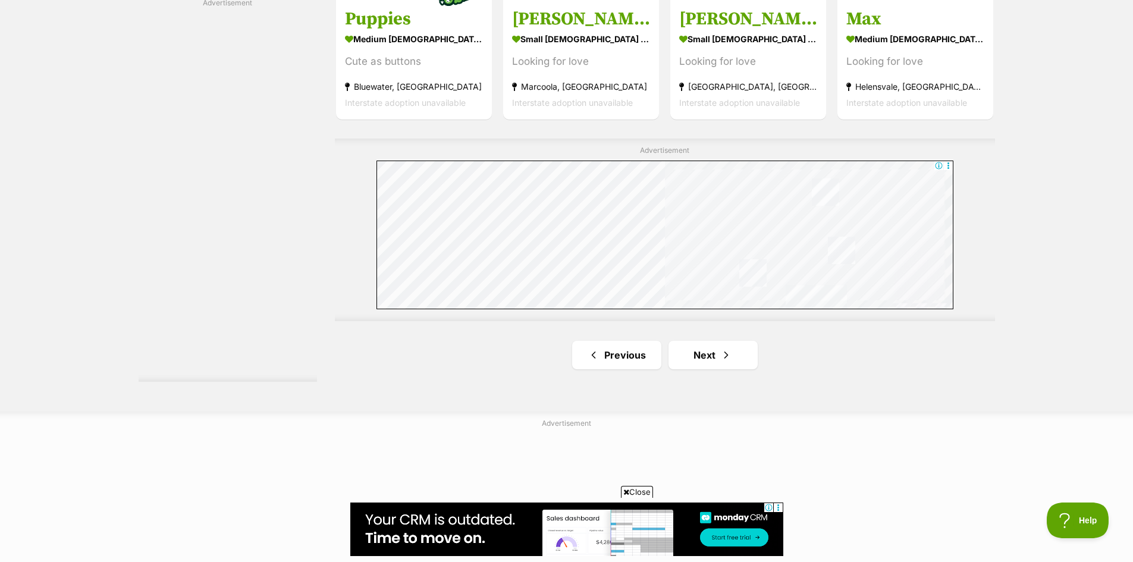
scroll to position [2200, 0]
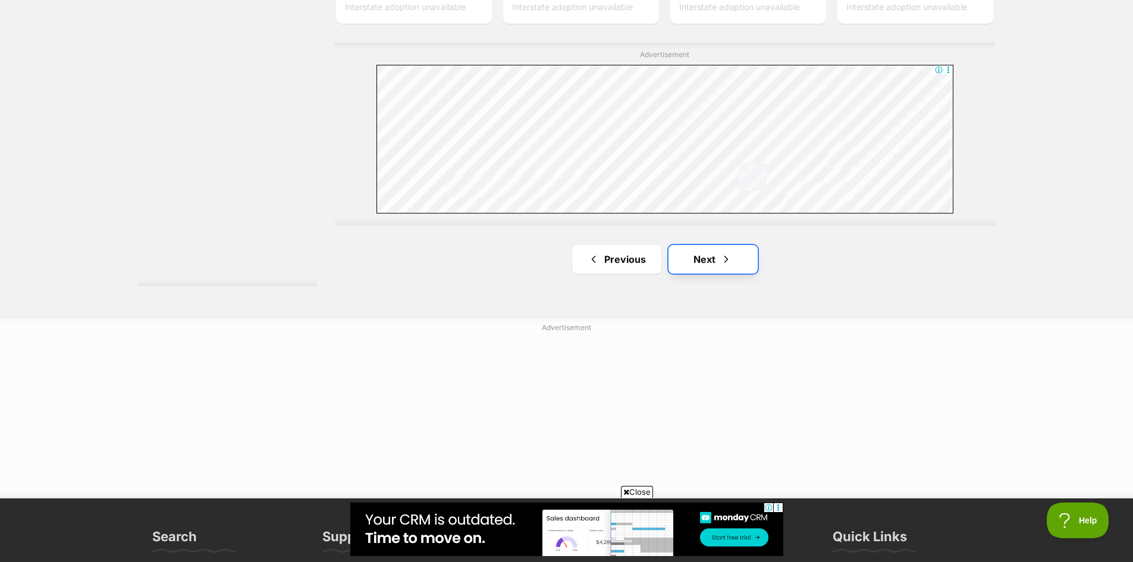
click at [725, 252] on span "Next page" at bounding box center [726, 259] width 12 height 14
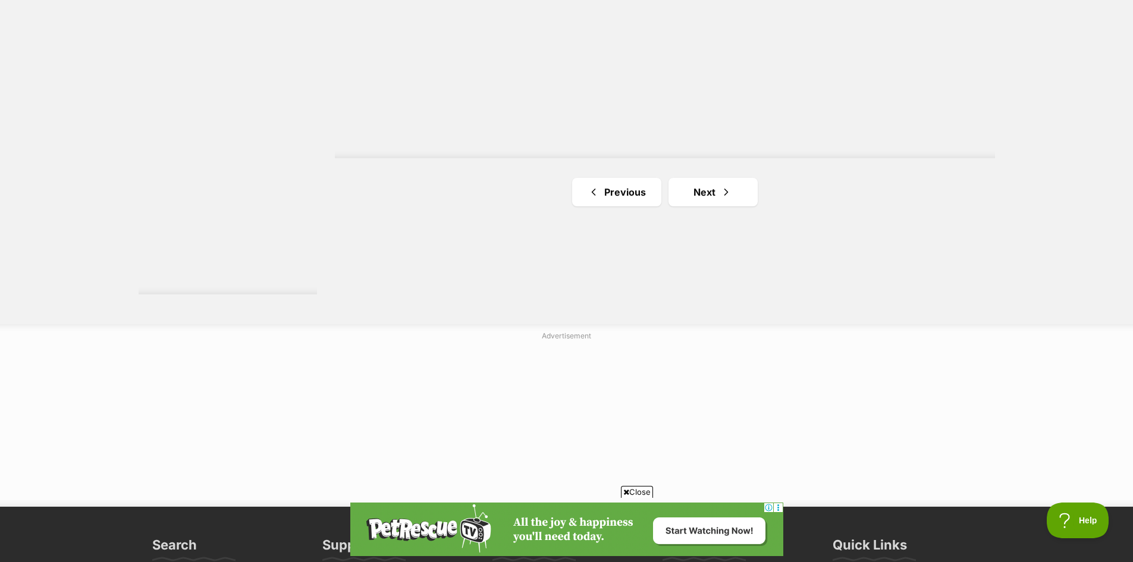
scroll to position [2200, 0]
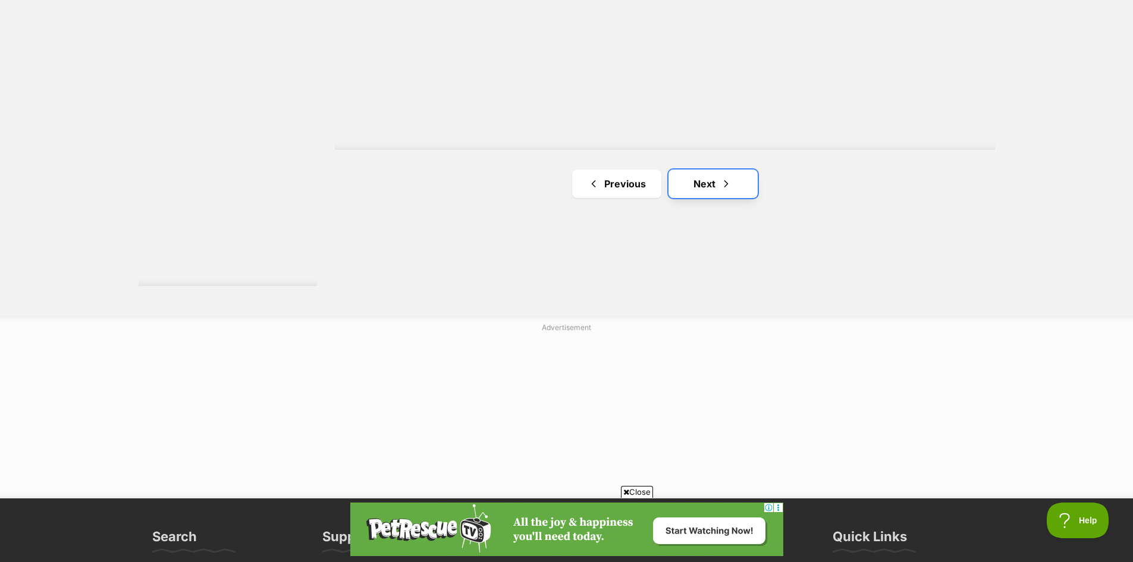
click at [736, 188] on link "Next" at bounding box center [712, 183] width 89 height 29
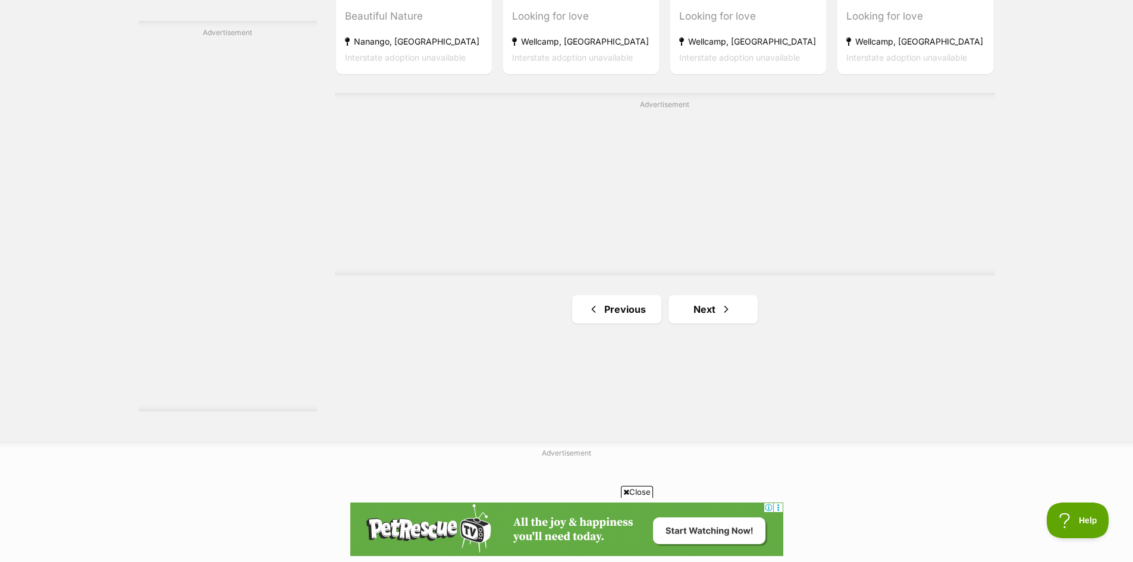
scroll to position [2141, 0]
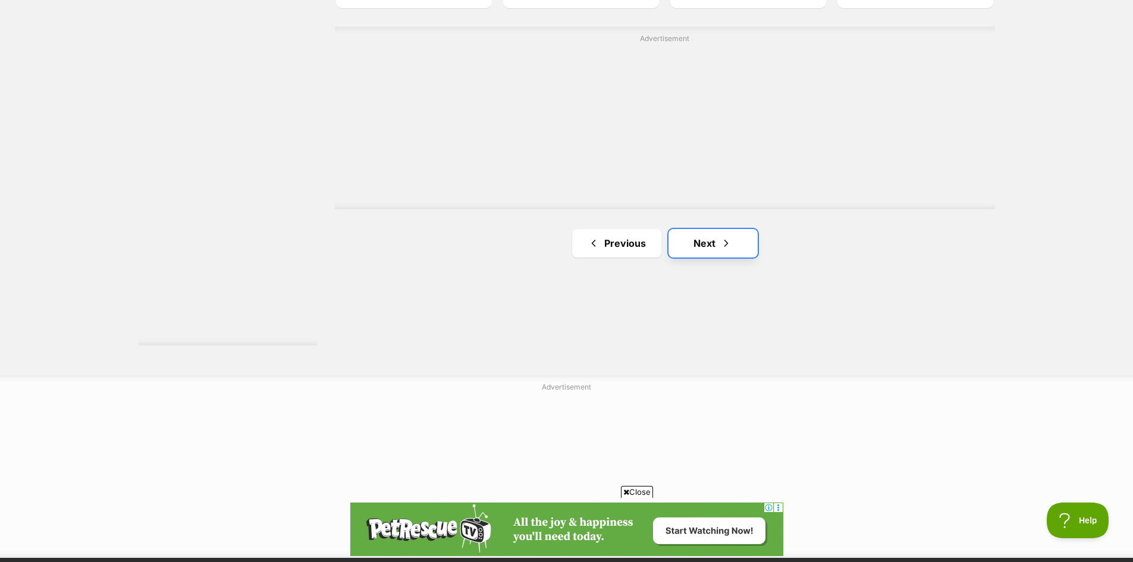
click at [738, 241] on link "Next" at bounding box center [712, 243] width 89 height 29
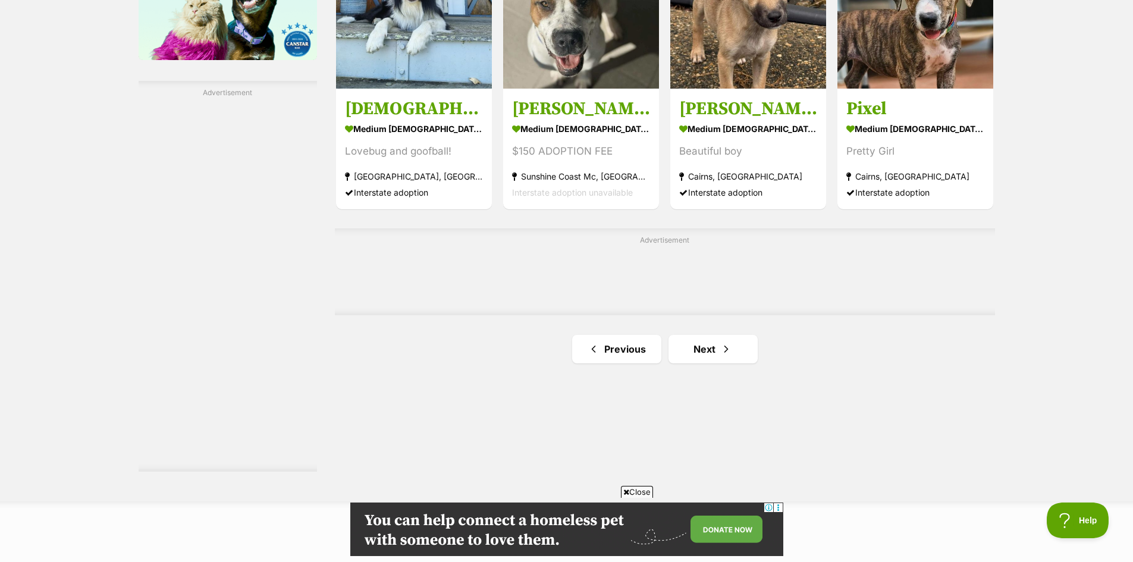
scroll to position [2022, 0]
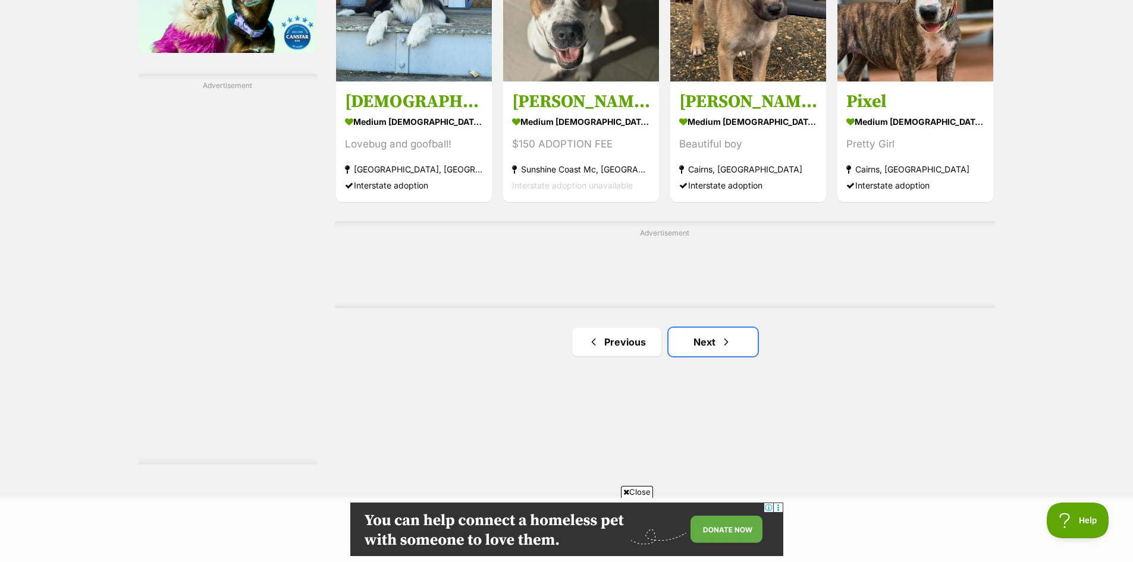
drag, startPoint x: 736, startPoint y: 337, endPoint x: 875, endPoint y: 260, distance: 158.4
click at [736, 337] on link "Next" at bounding box center [712, 342] width 89 height 29
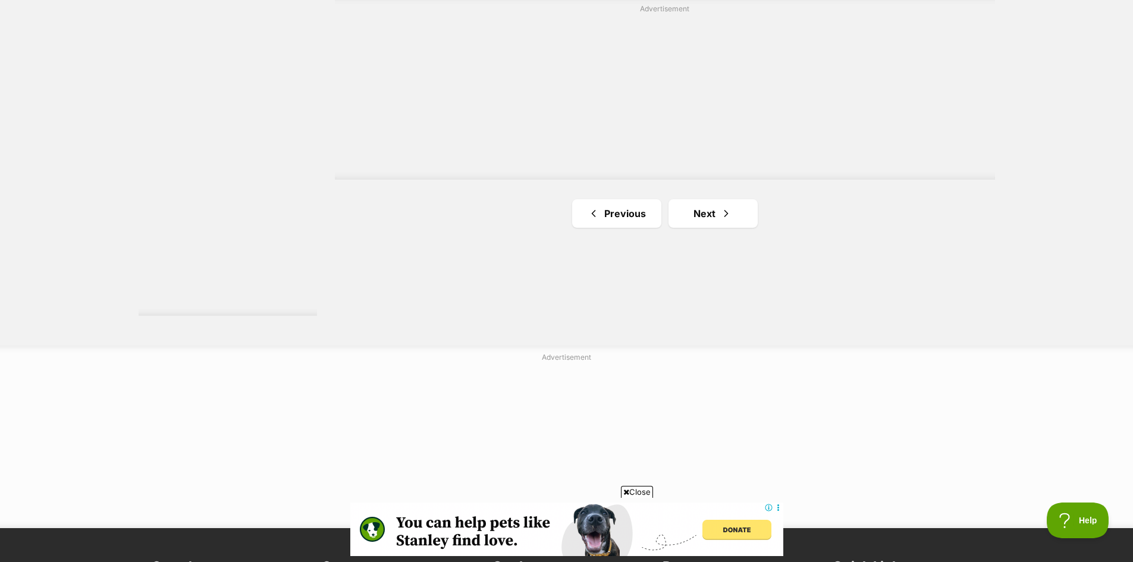
scroll to position [2260, 0]
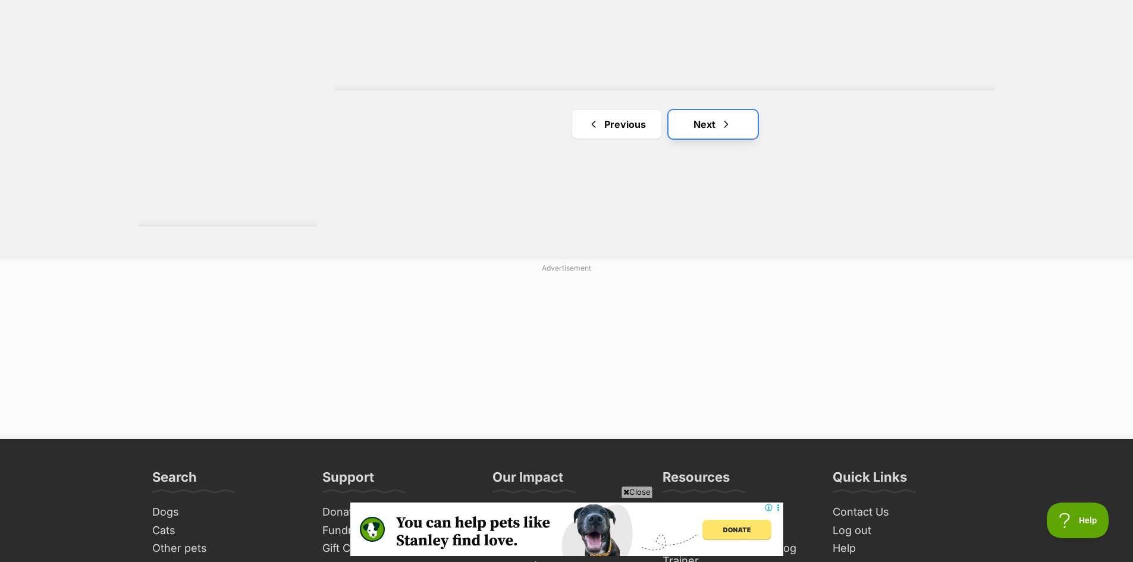
click at [730, 124] on span "Next page" at bounding box center [726, 124] width 12 height 14
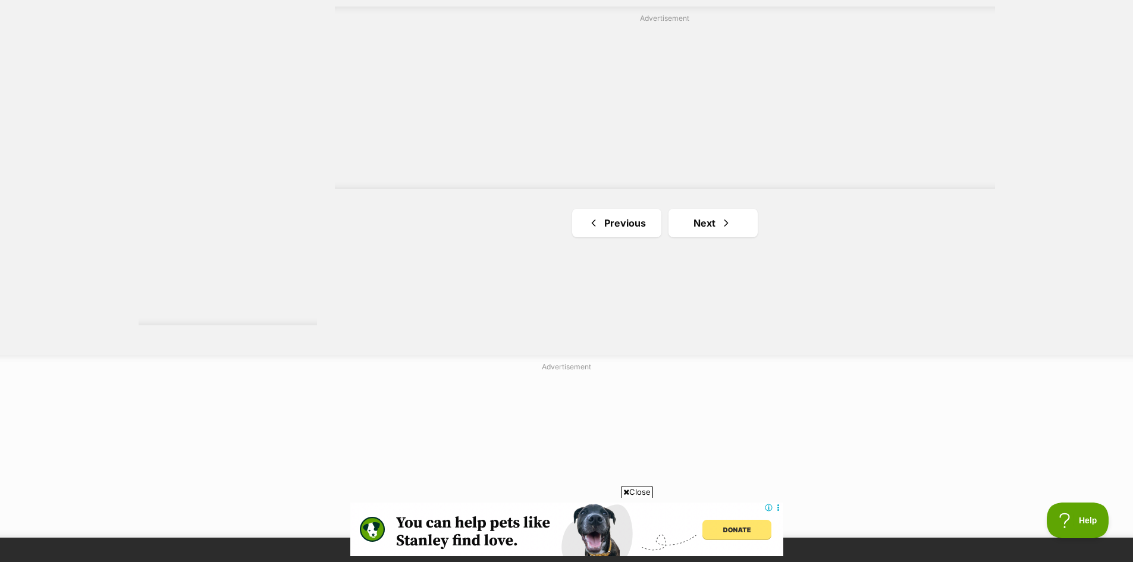
scroll to position [2200, 0]
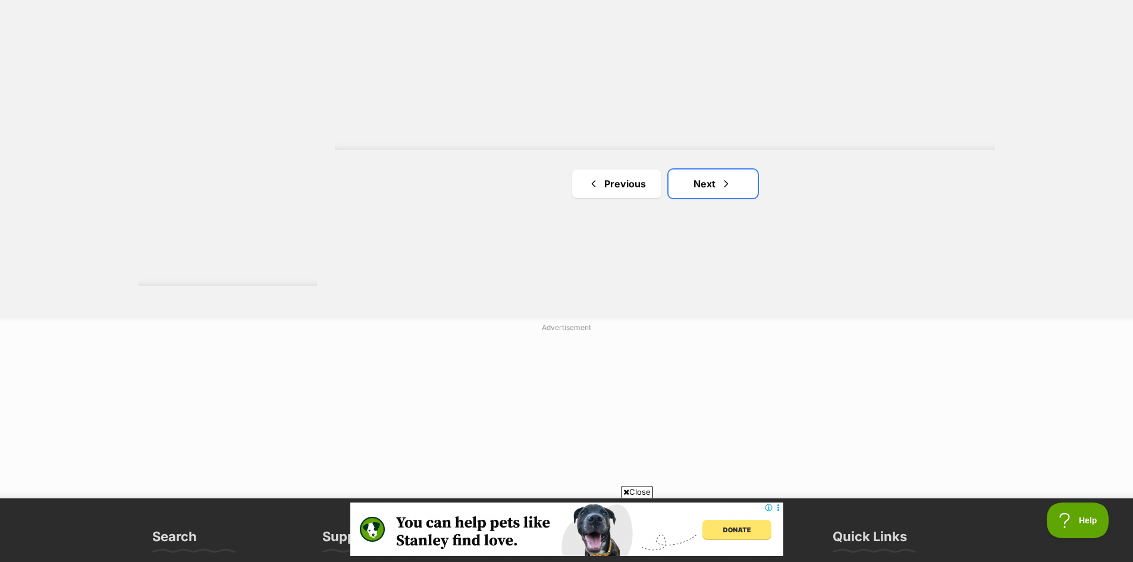
drag, startPoint x: 716, startPoint y: 178, endPoint x: 797, endPoint y: 198, distance: 83.9
click at [716, 177] on link "Next" at bounding box center [712, 183] width 89 height 29
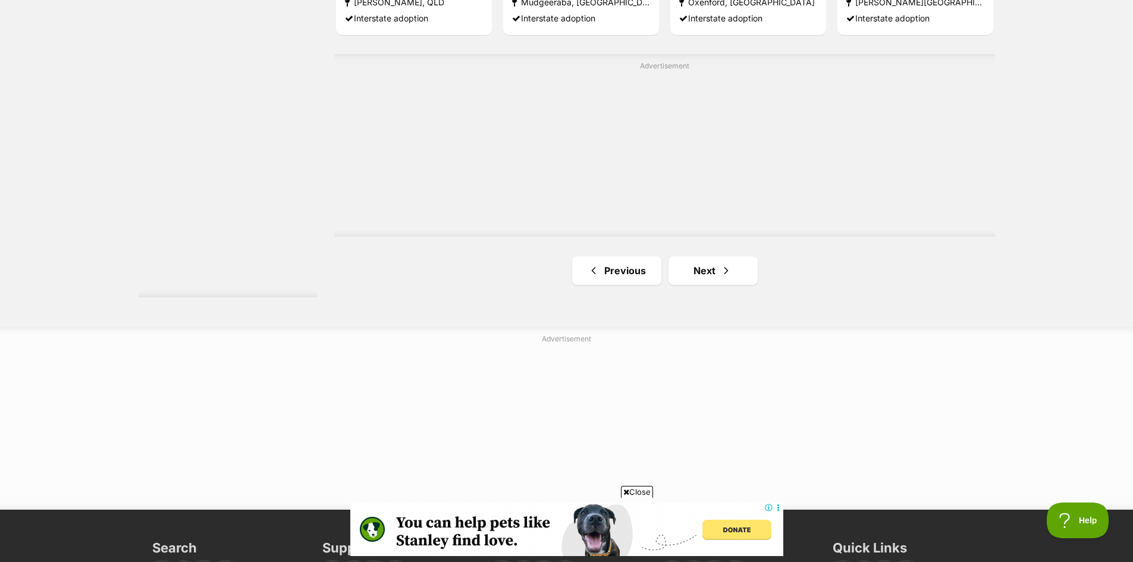
scroll to position [2260, 0]
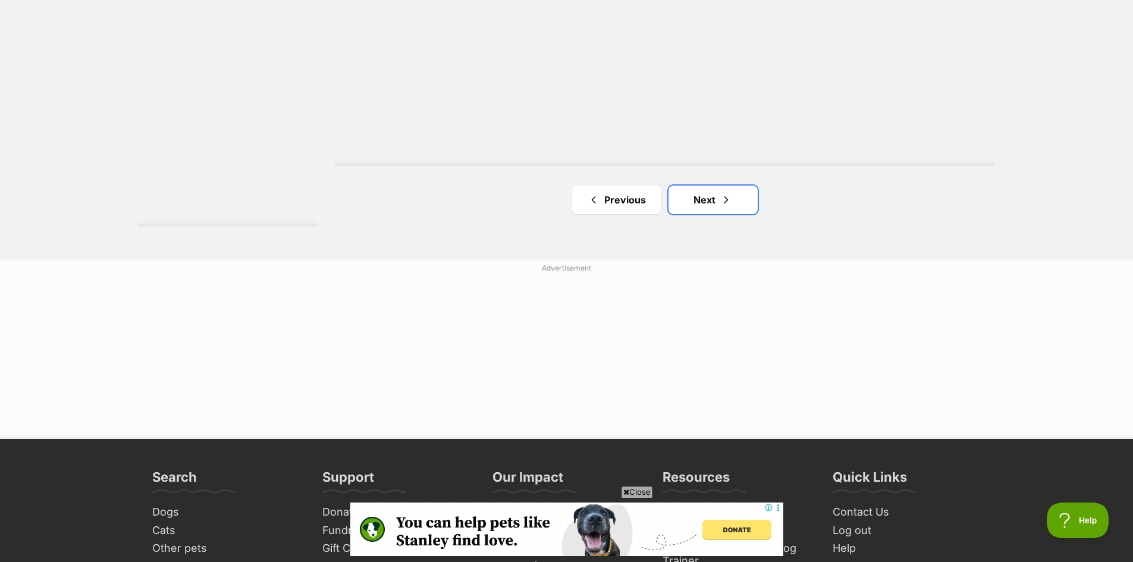
drag, startPoint x: 721, startPoint y: 190, endPoint x: 794, endPoint y: 194, distance: 72.7
click at [721, 190] on link "Next" at bounding box center [712, 200] width 89 height 29
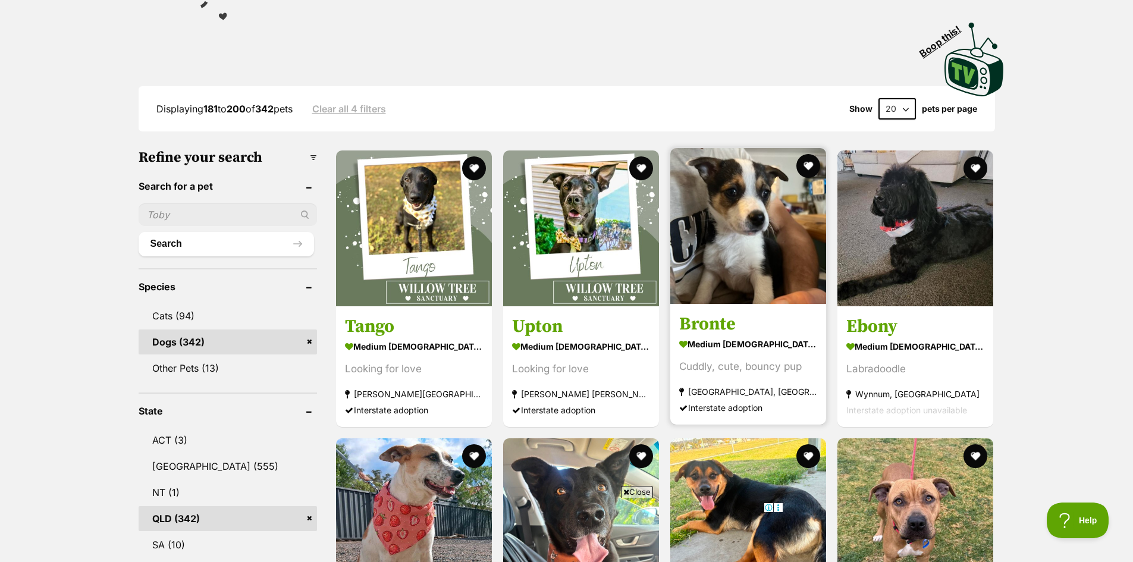
click at [751, 243] on img at bounding box center [748, 226] width 156 height 156
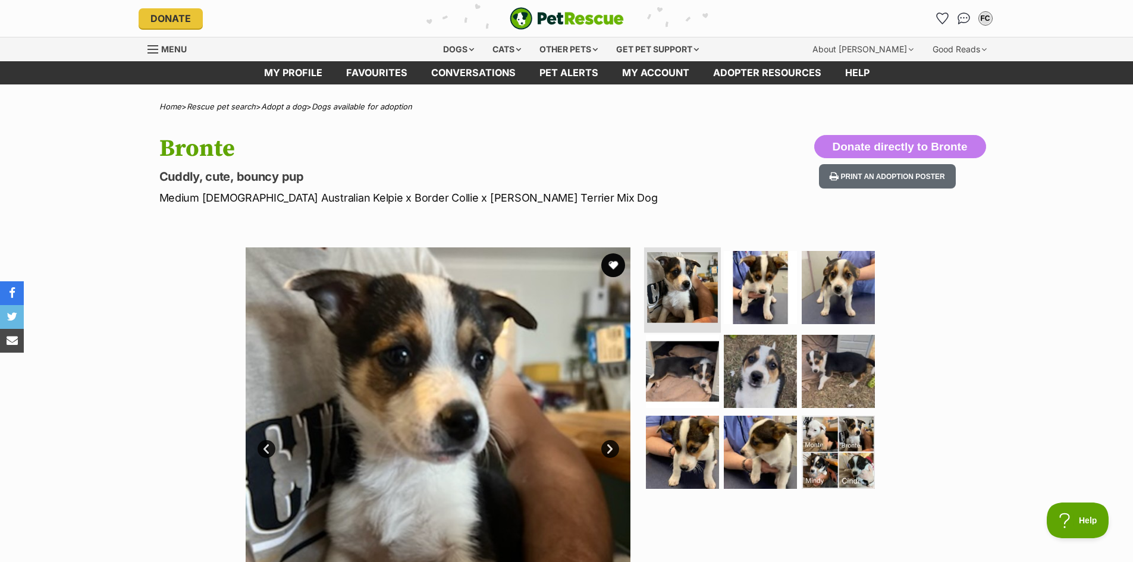
click at [666, 285] on img at bounding box center [682, 287] width 71 height 71
click at [759, 293] on img at bounding box center [760, 287] width 77 height 77
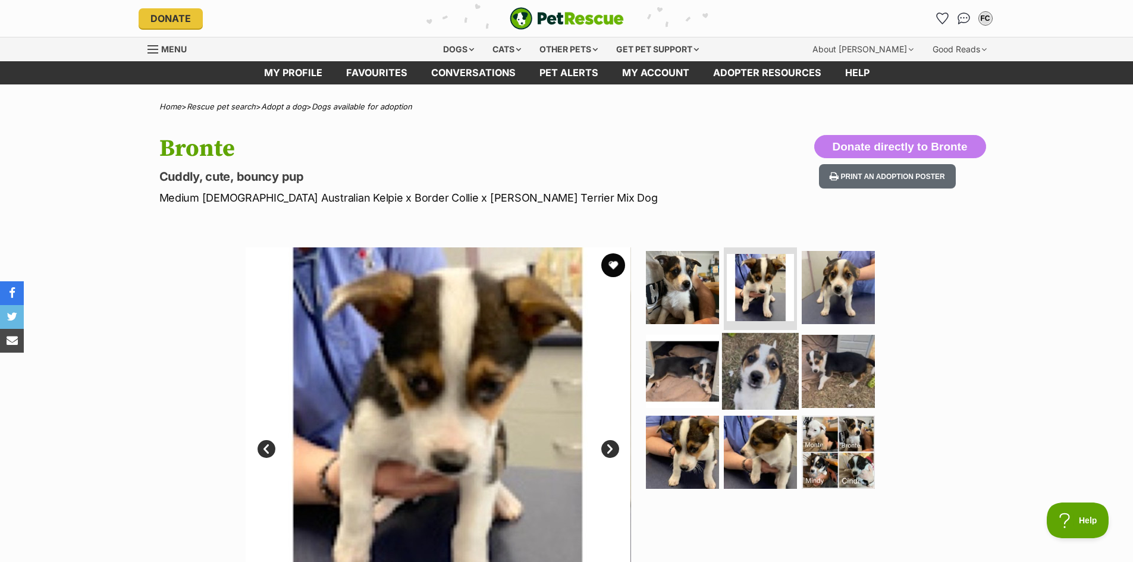
click at [781, 364] on img at bounding box center [760, 371] width 77 height 77
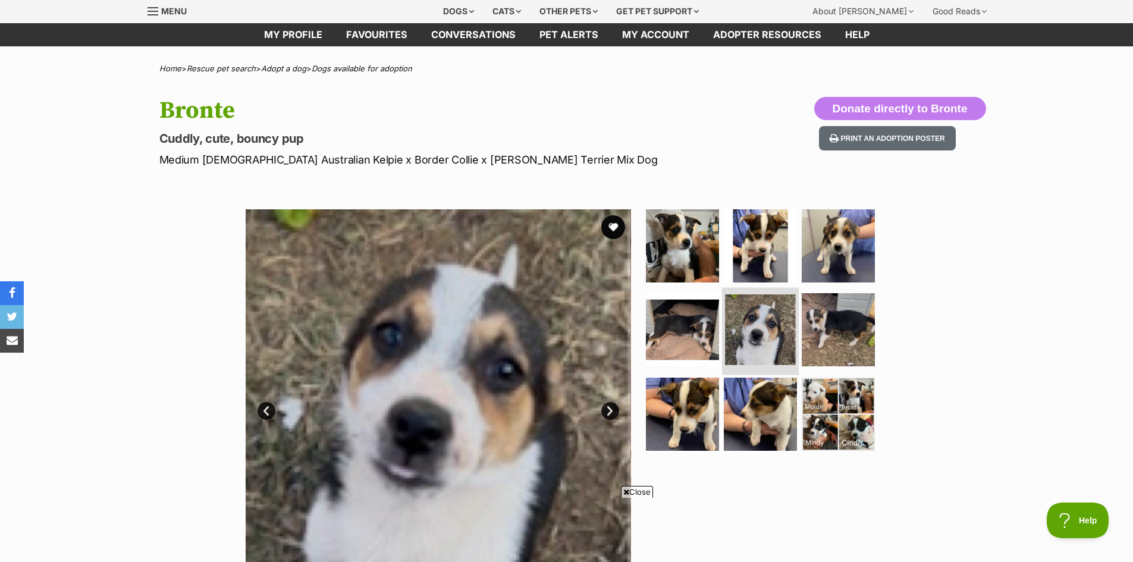
scroll to position [59, 0]
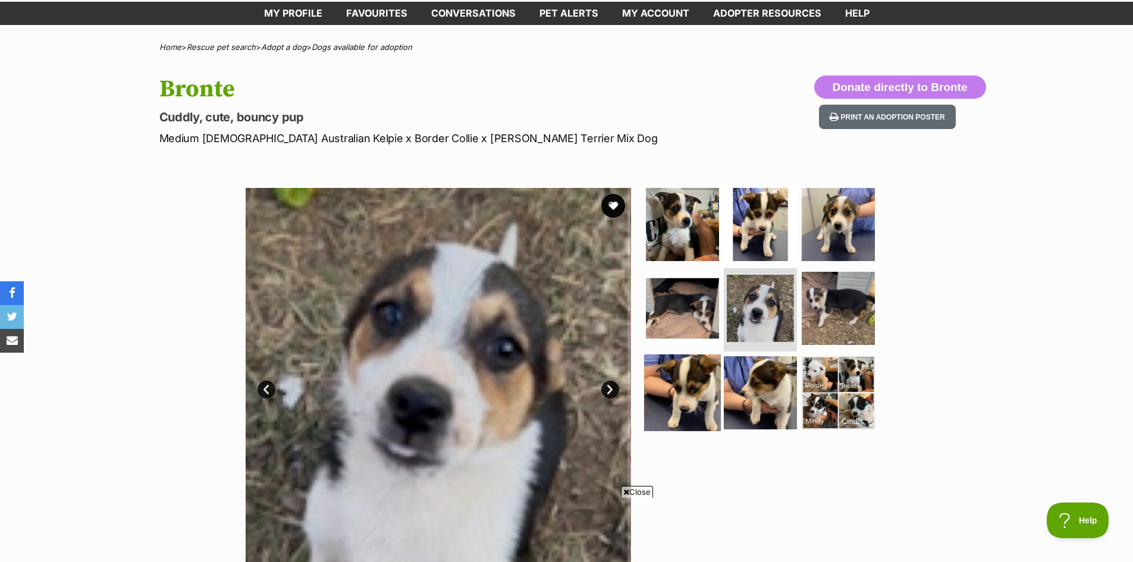
click at [690, 401] on img at bounding box center [682, 392] width 77 height 77
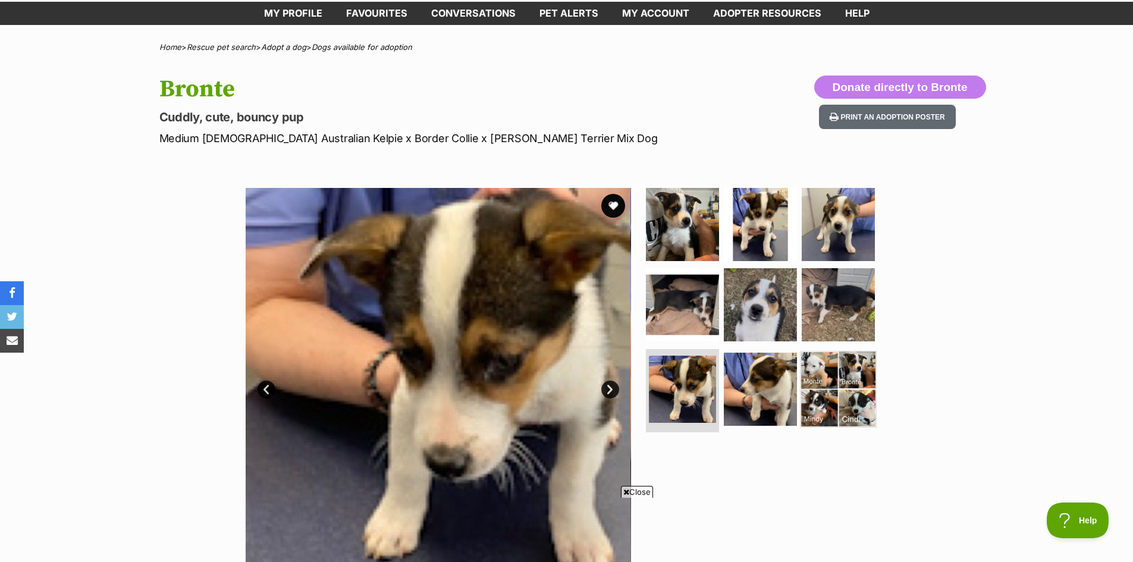
click at [831, 398] on img at bounding box center [838, 389] width 77 height 77
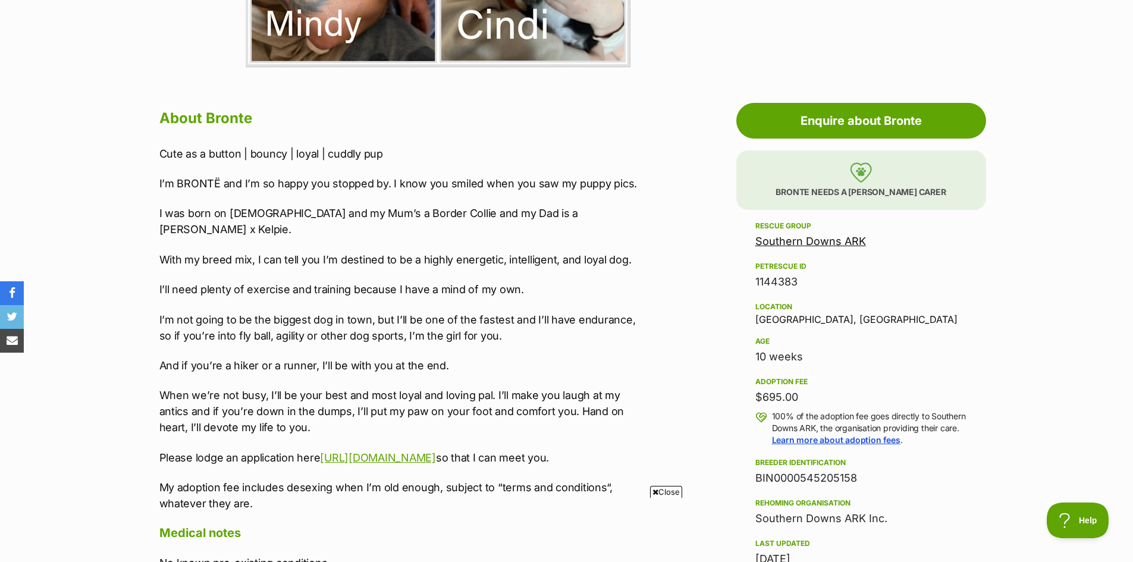
scroll to position [595, 0]
